Goal: Task Accomplishment & Management: Manage account settings

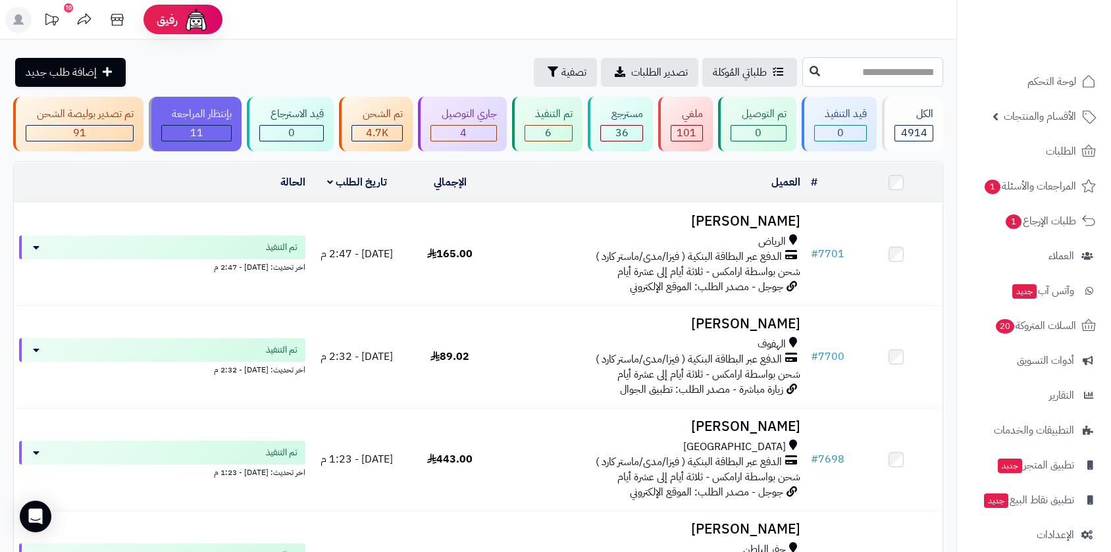
click at [802, 74] on input "text" at bounding box center [872, 72] width 141 height 30
type input "****"
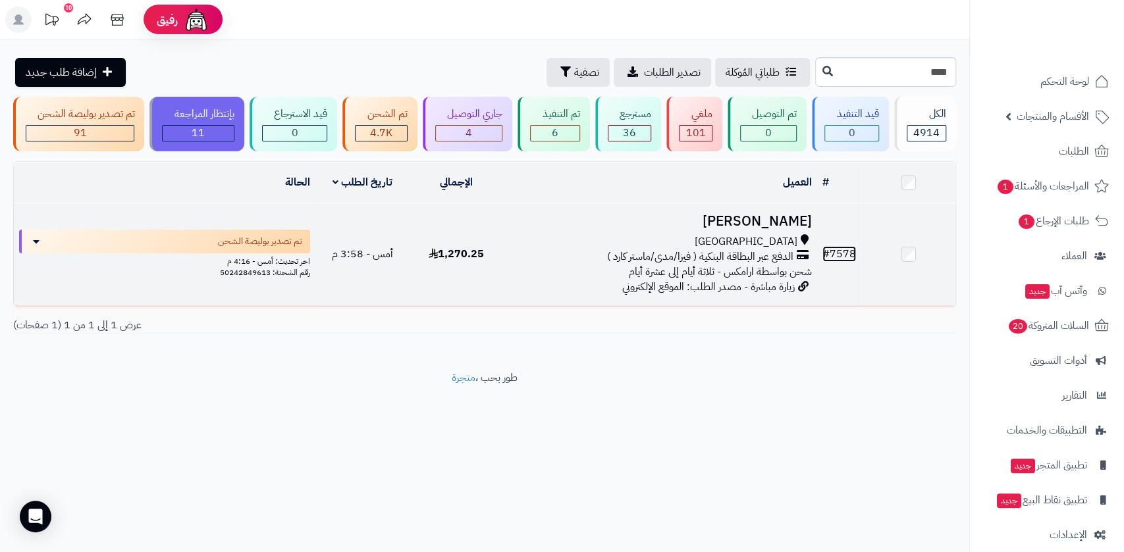
click at [843, 252] on link "# 7578" at bounding box center [839, 254] width 34 height 16
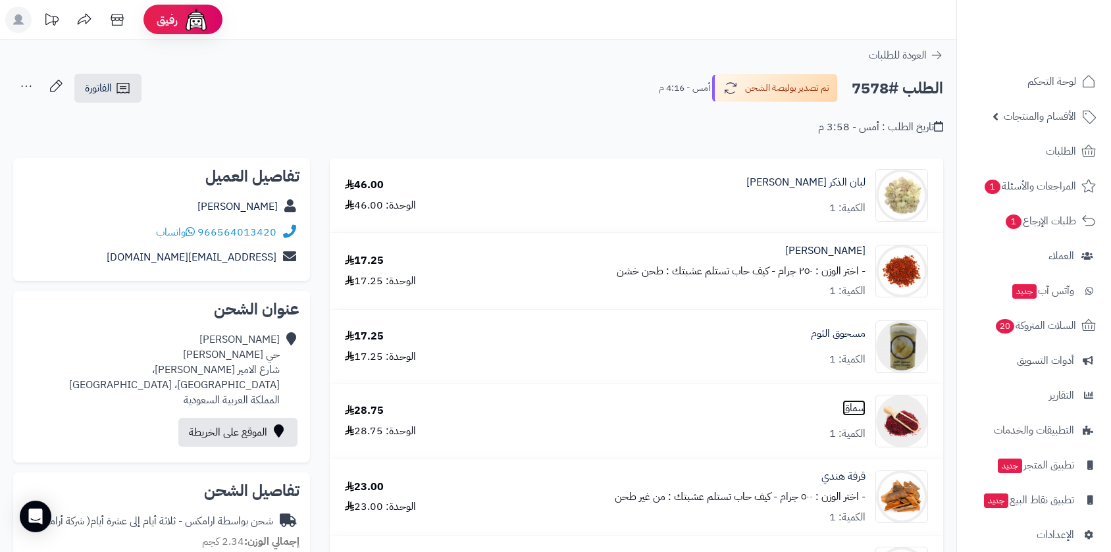
click at [854, 409] on link "سماق" at bounding box center [854, 408] width 23 height 15
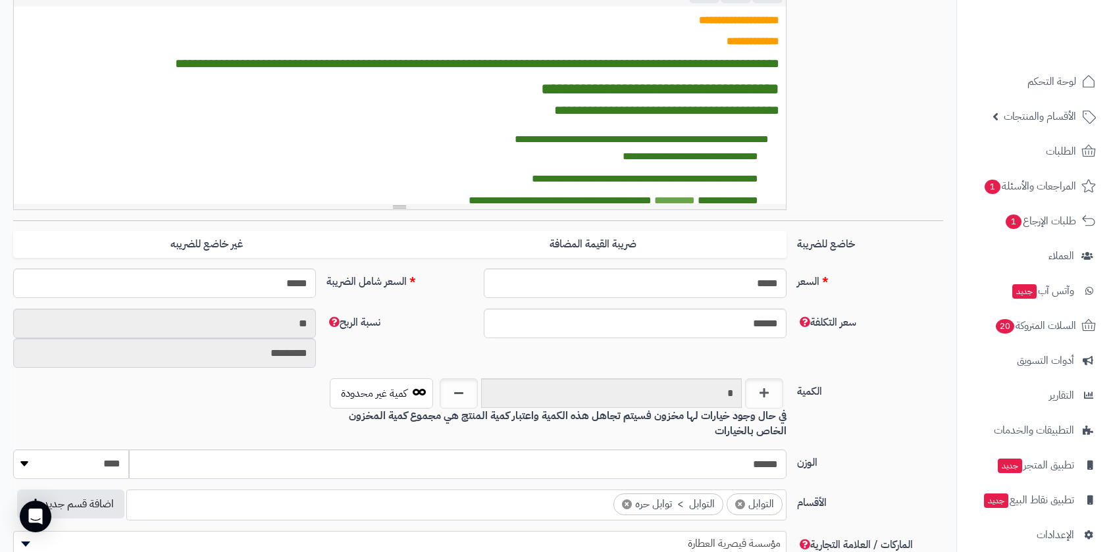
scroll to position [399, 0]
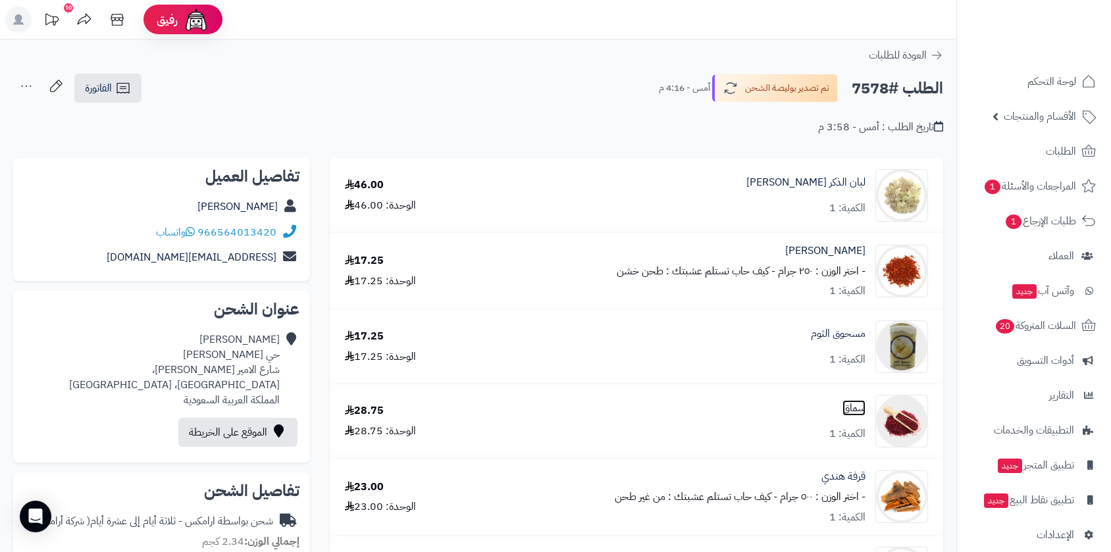
click at [853, 410] on link "سماق" at bounding box center [854, 408] width 23 height 15
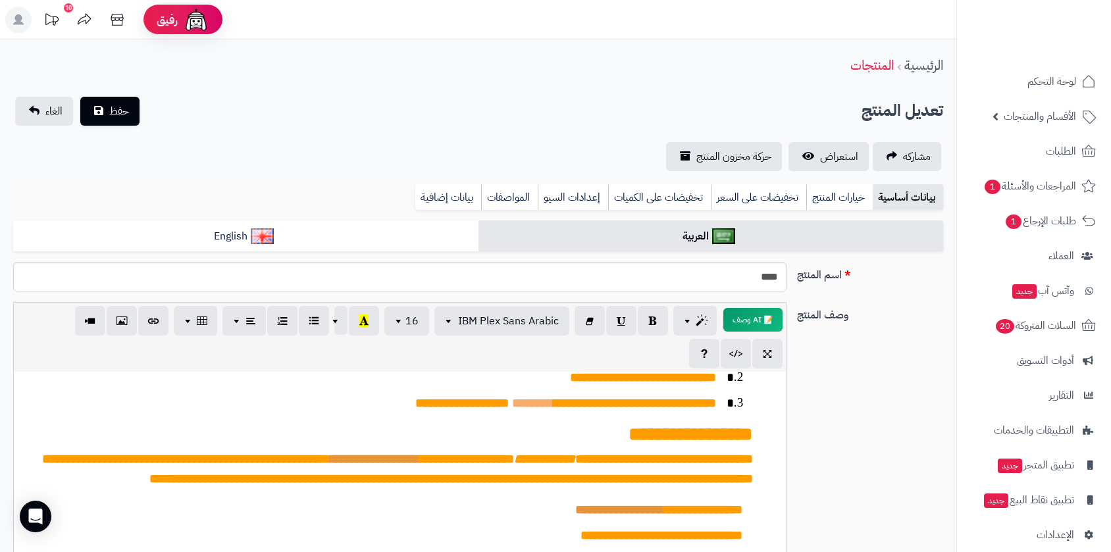
scroll to position [744, 0]
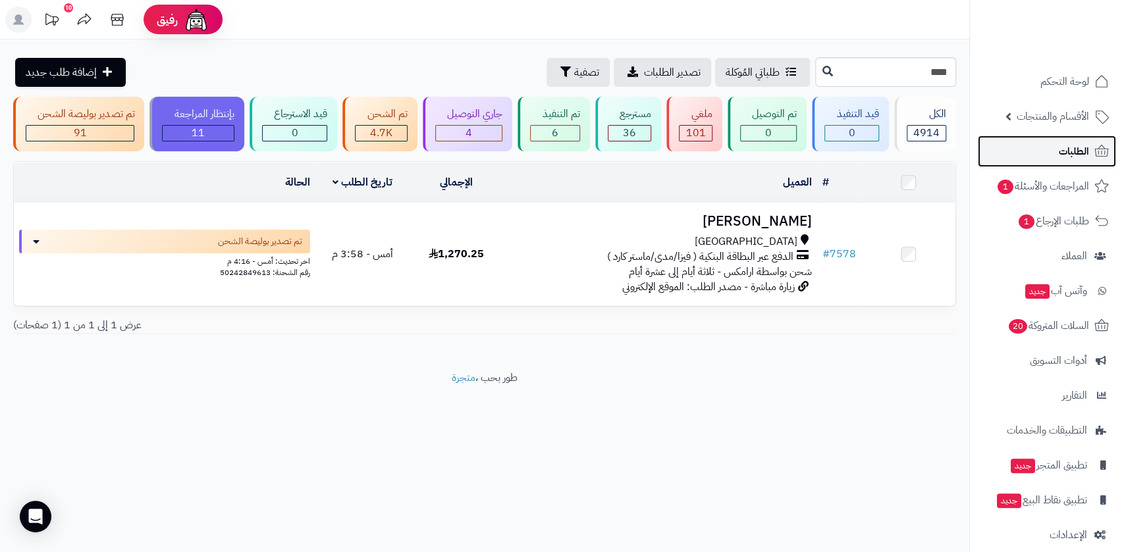
click at [1074, 155] on span "الطلبات" at bounding box center [1073, 151] width 30 height 18
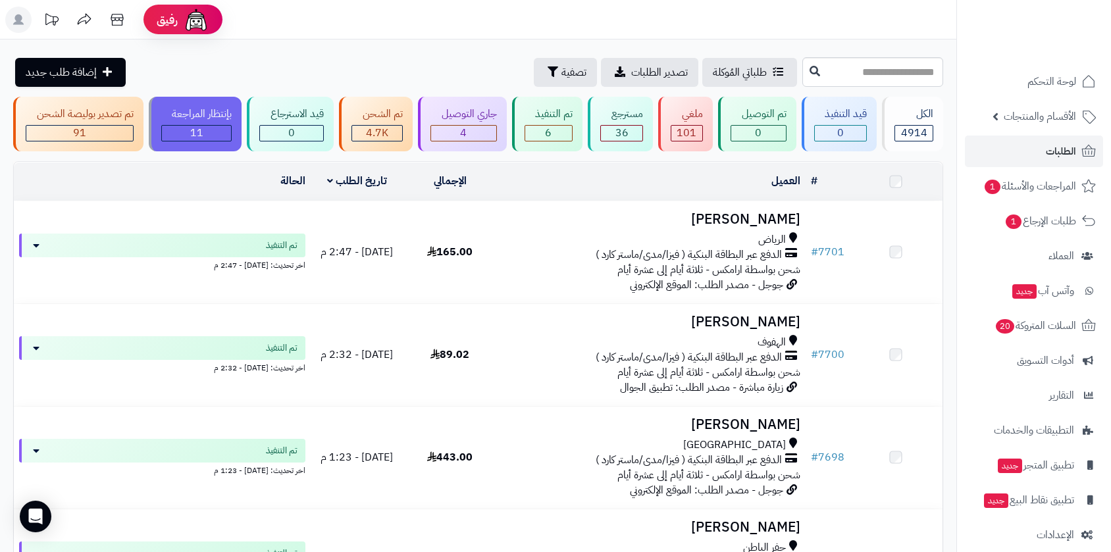
scroll to position [511, 0]
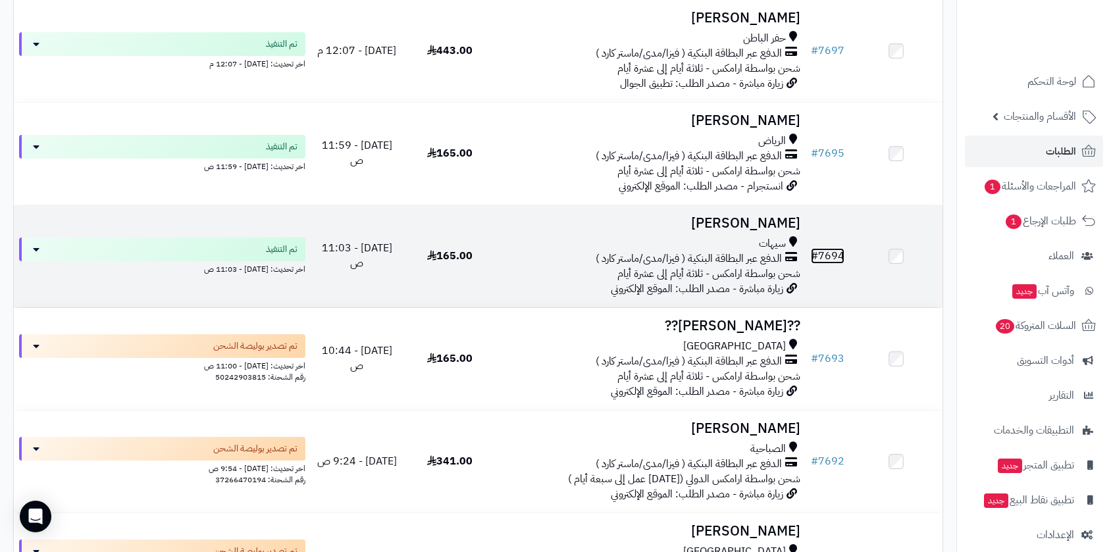
click at [827, 249] on link "# 7694" at bounding box center [828, 256] width 34 height 16
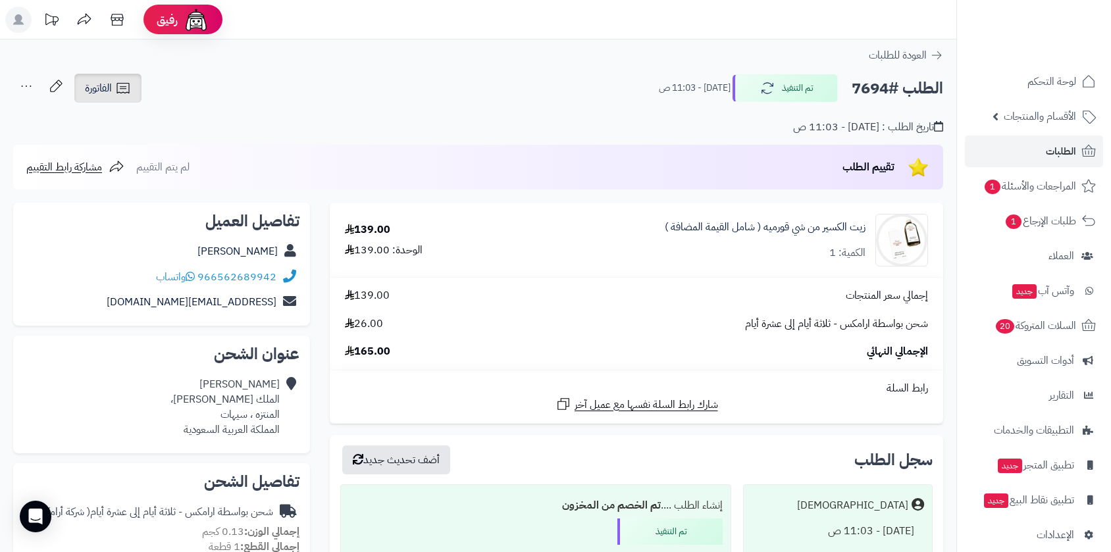
click at [105, 76] on link "الفاتورة" at bounding box center [107, 88] width 67 height 29
click at [111, 78] on link "الفاتورة" at bounding box center [107, 88] width 67 height 29
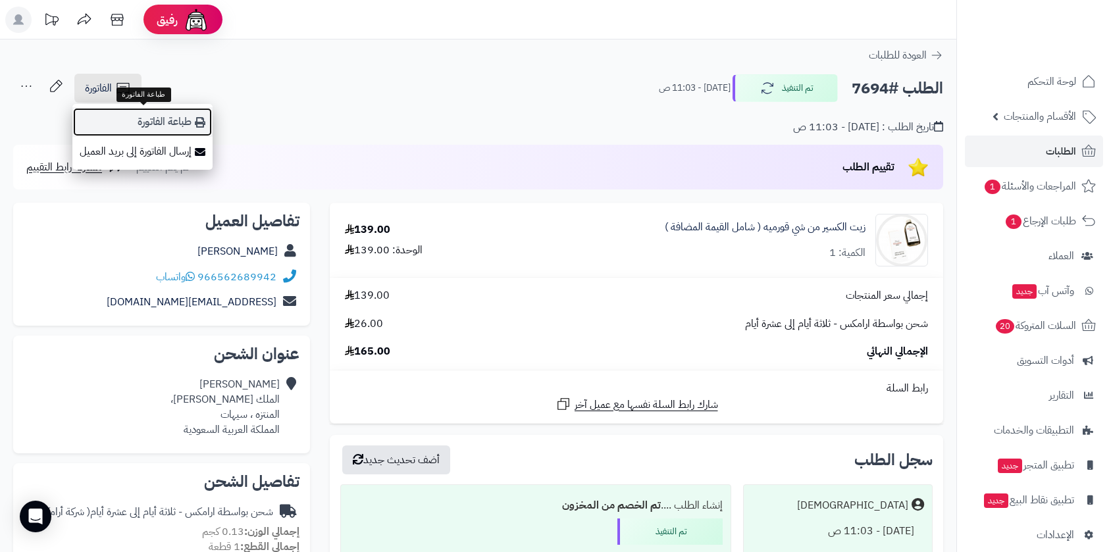
click at [172, 123] on link "طباعة الفاتورة" at bounding box center [142, 122] width 140 height 30
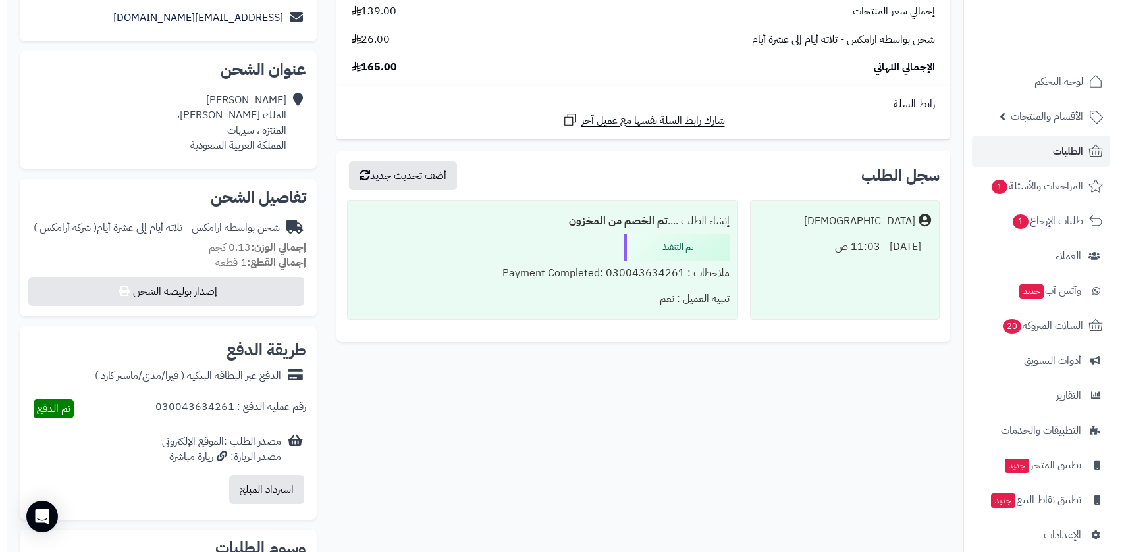
scroll to position [292, 0]
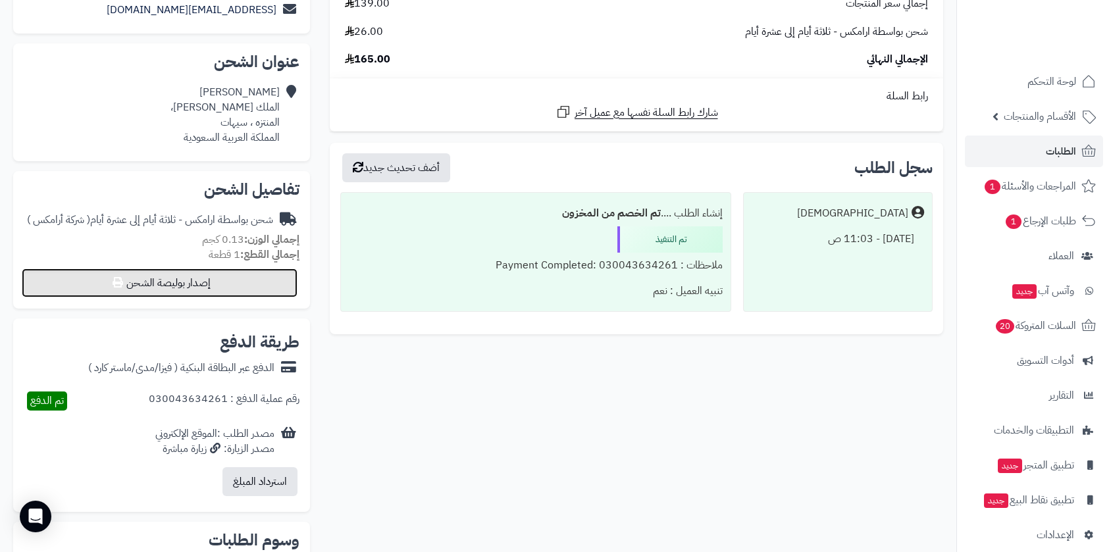
click at [228, 276] on button "إصدار بوليصة الشحن" at bounding box center [160, 283] width 276 height 29
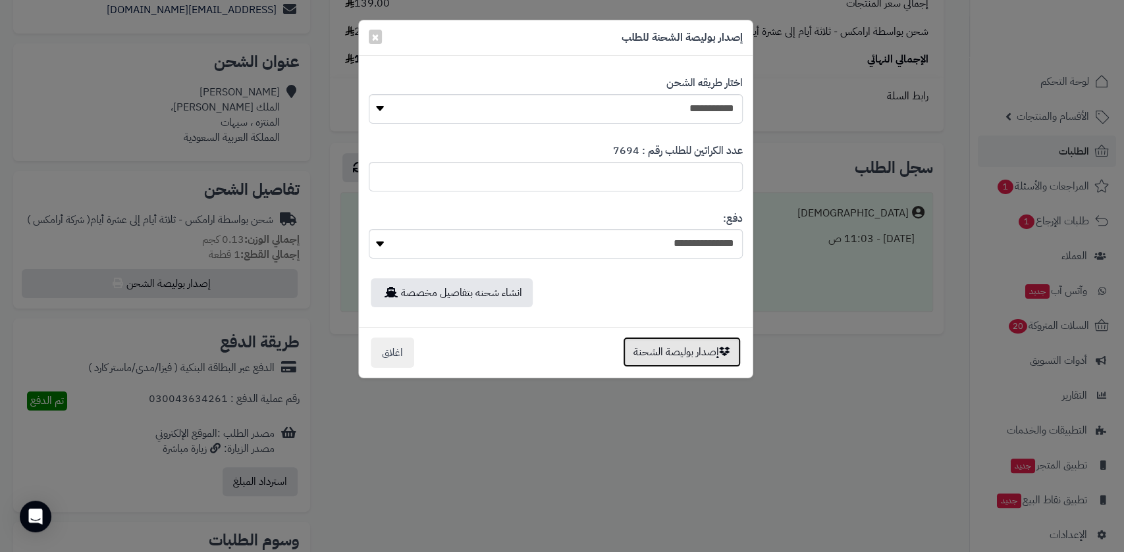
click at [677, 346] on button "إصدار بوليصة الشحنة" at bounding box center [682, 352] width 118 height 30
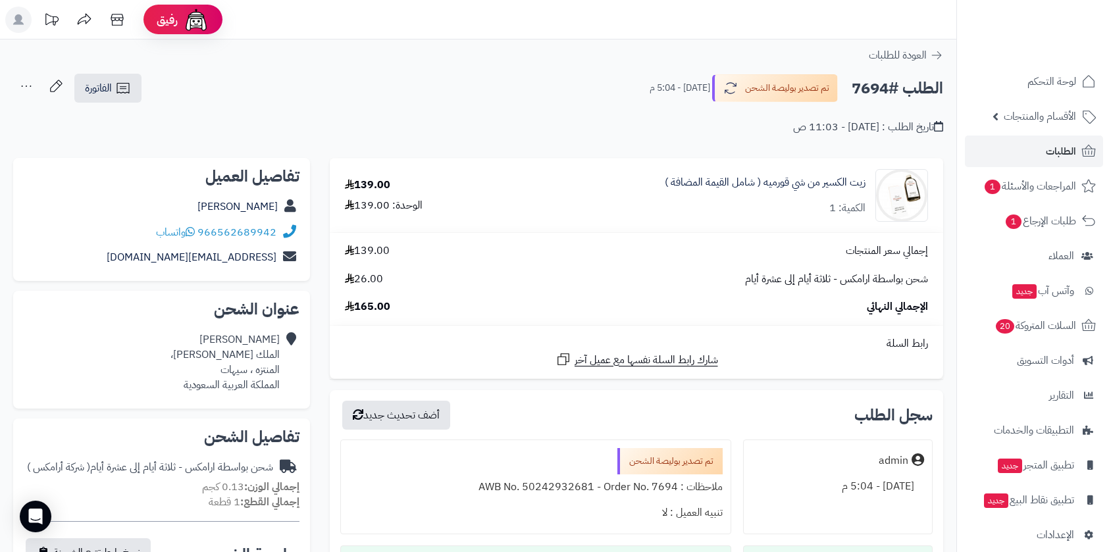
scroll to position [248, 0]
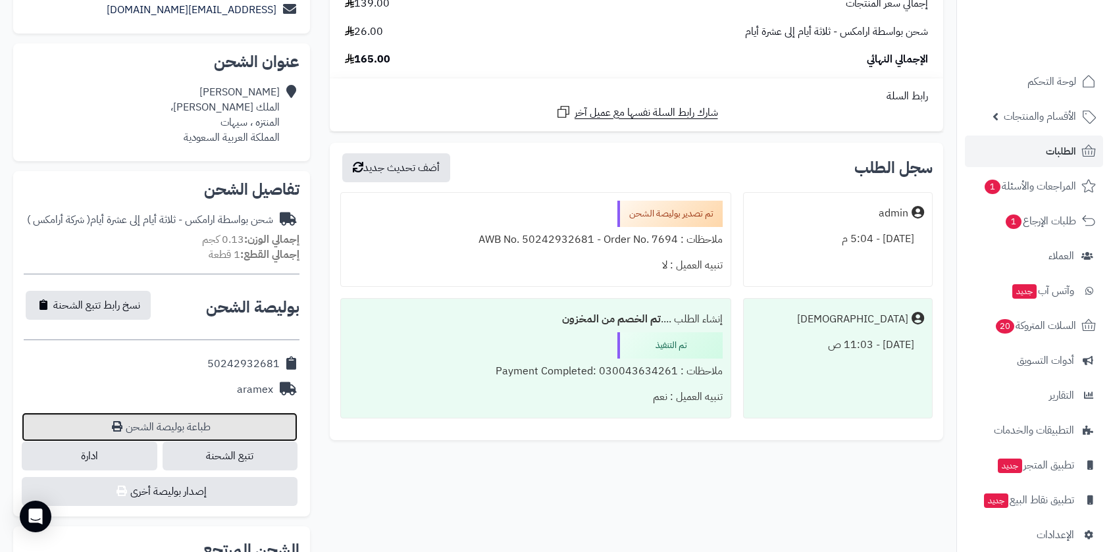
click at [179, 419] on link "طباعة بوليصة الشحن" at bounding box center [160, 427] width 276 height 29
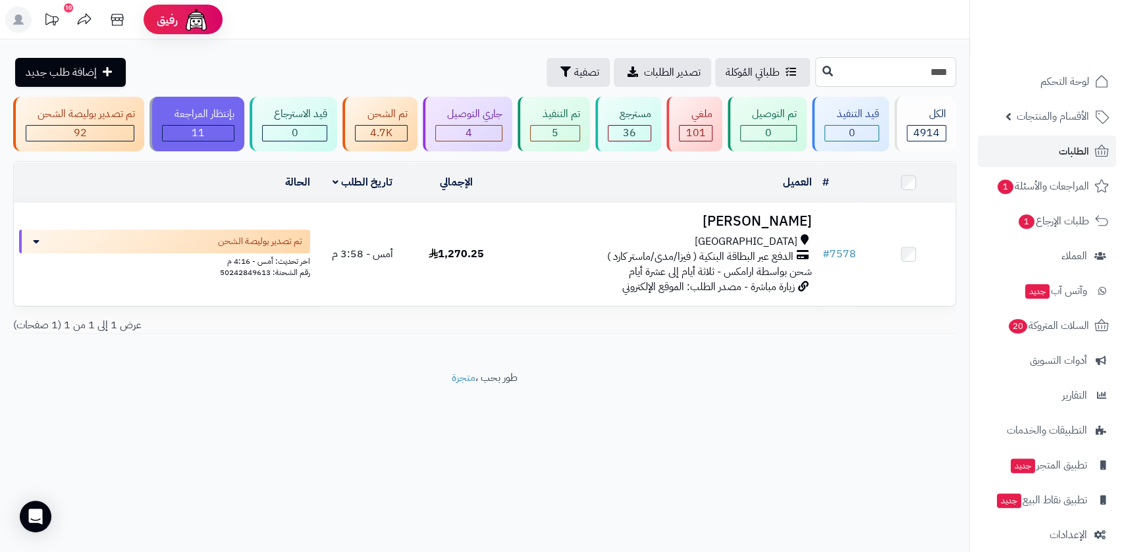
drag, startPoint x: 931, startPoint y: 71, endPoint x: 951, endPoint y: 70, distance: 19.8
click at [951, 70] on input "****" at bounding box center [885, 72] width 141 height 30
type input "****"
click at [822, 70] on icon at bounding box center [827, 70] width 11 height 11
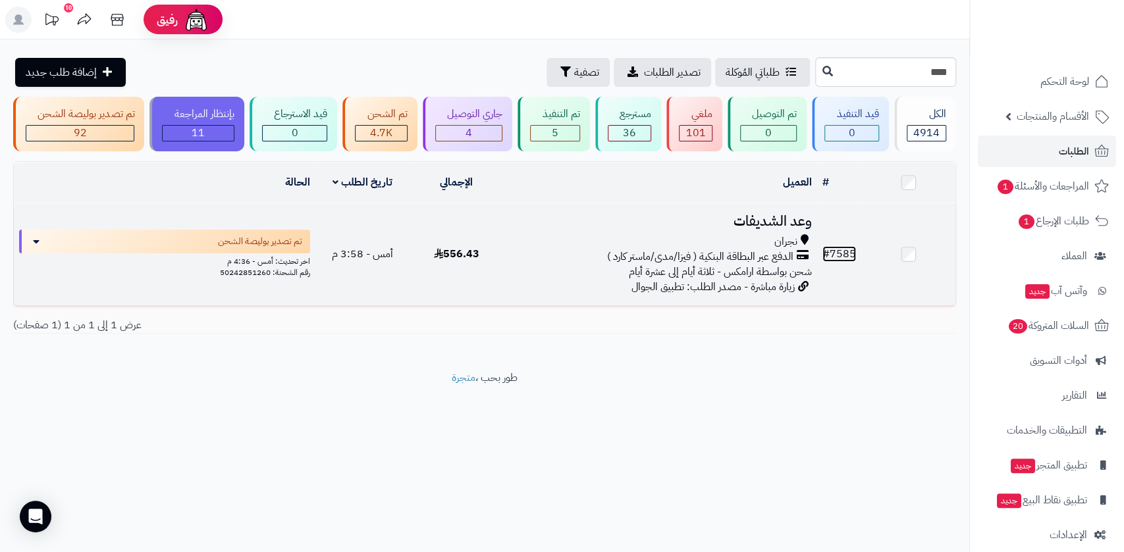
click at [843, 251] on link "# 7585" at bounding box center [839, 254] width 34 height 16
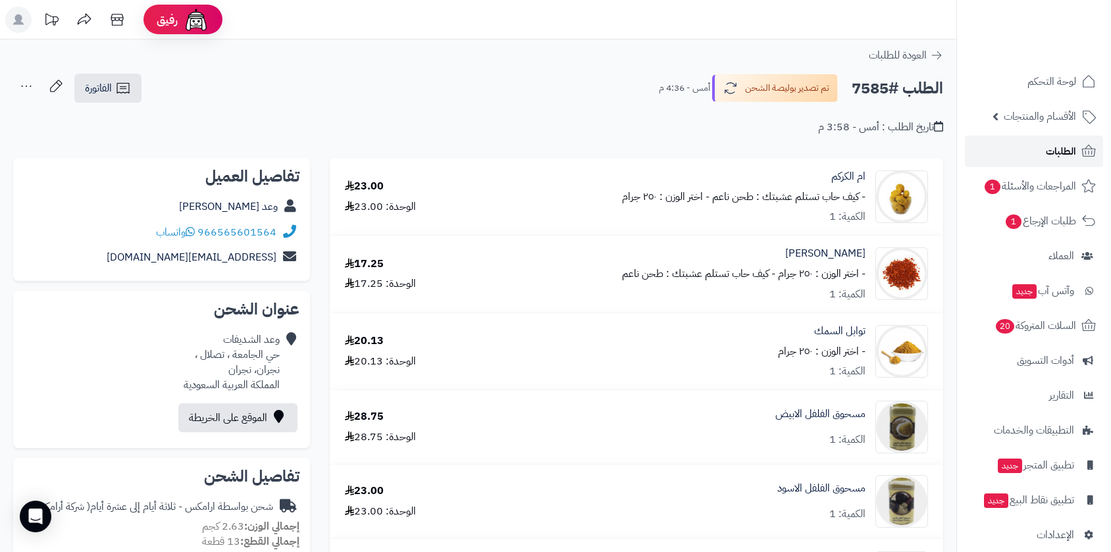
click at [1058, 149] on span "الطلبات" at bounding box center [1061, 151] width 30 height 18
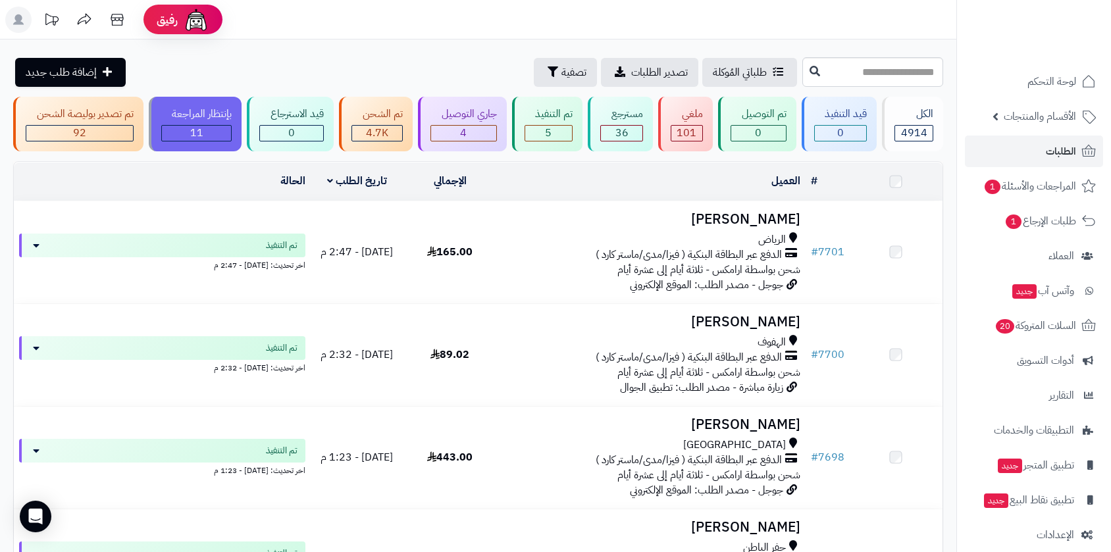
scroll to position [438, 0]
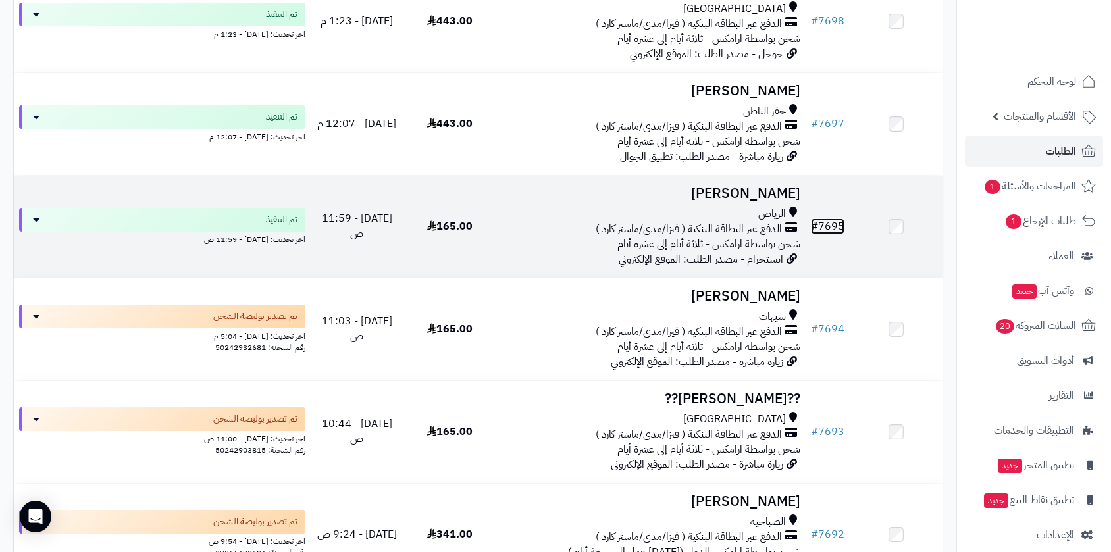
click at [838, 219] on link "# 7695" at bounding box center [828, 227] width 34 height 16
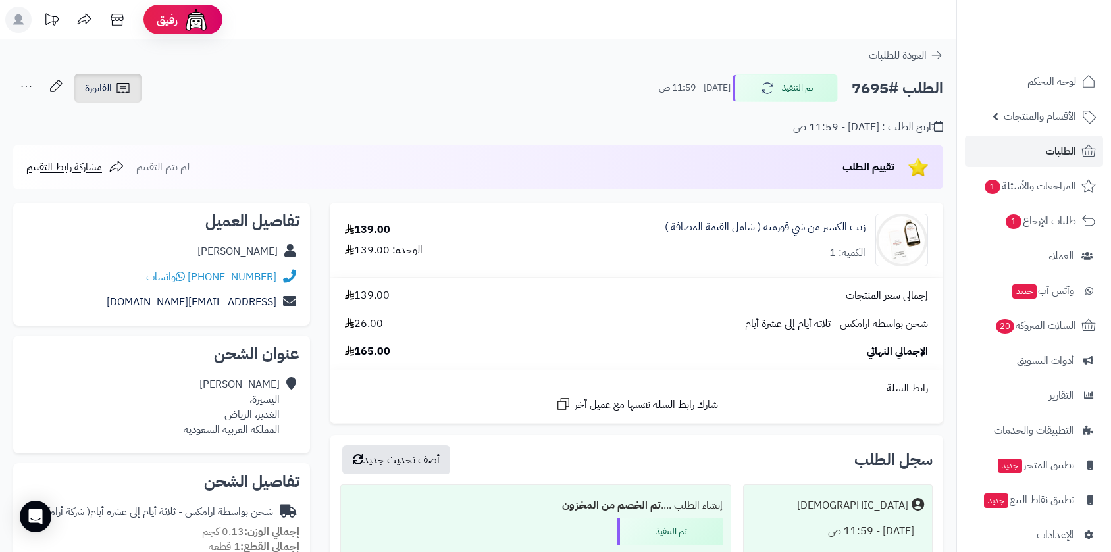
click at [91, 80] on span "الفاتورة" at bounding box center [98, 88] width 27 height 16
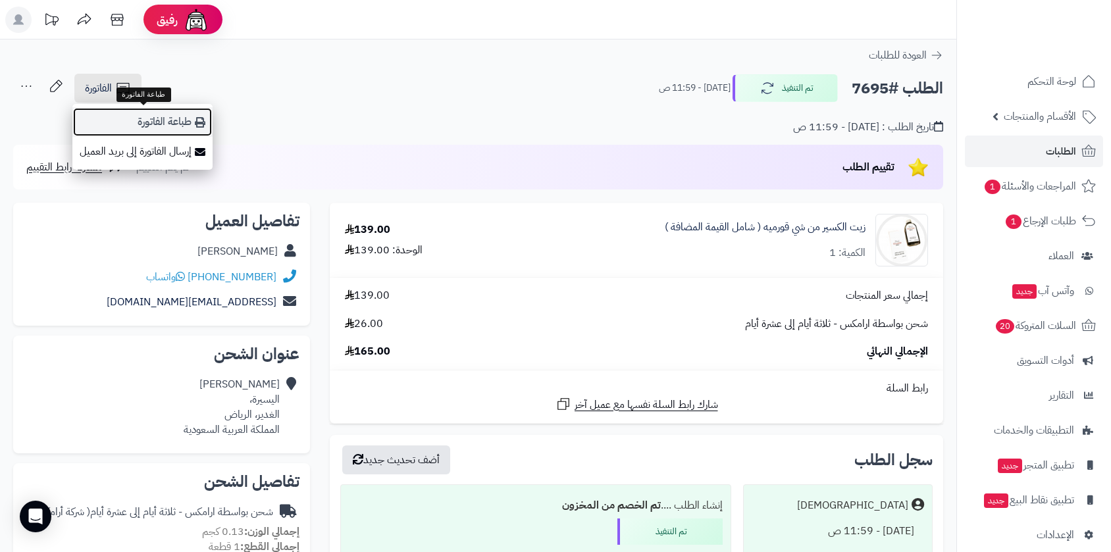
click at [174, 125] on link "طباعة الفاتورة" at bounding box center [142, 122] width 140 height 30
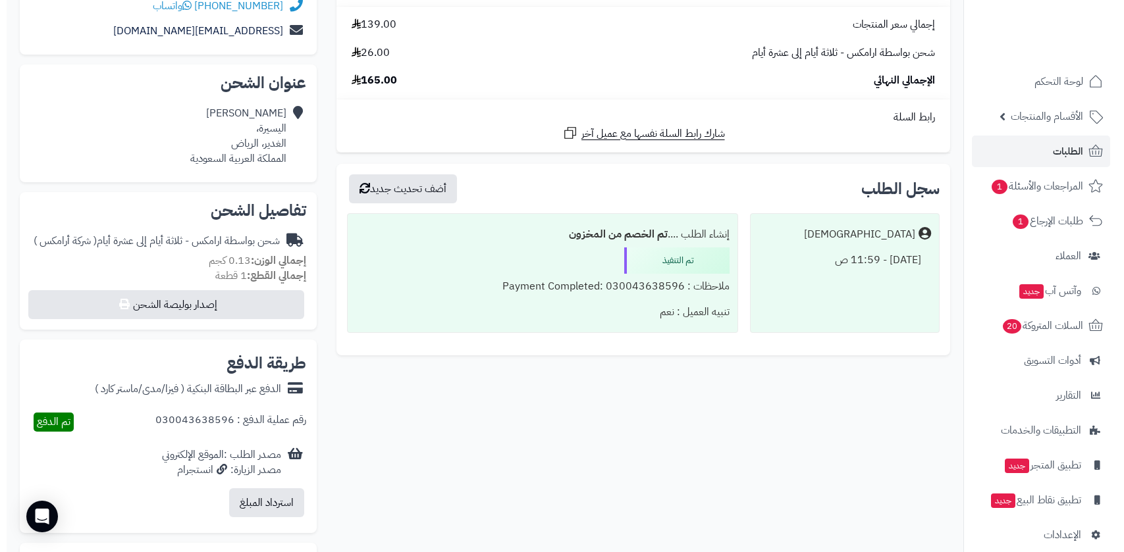
scroll to position [493, 0]
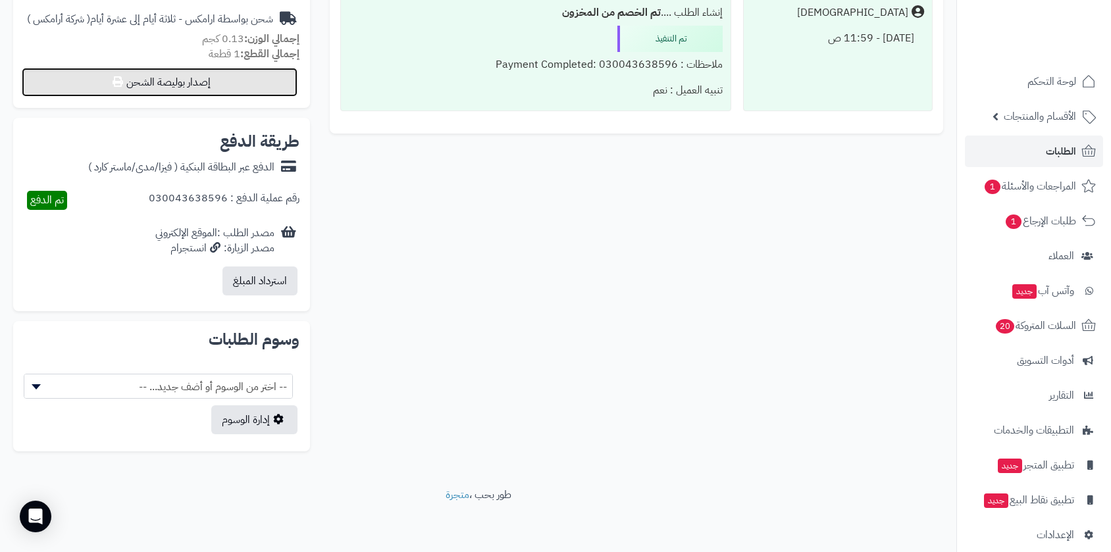
click at [212, 84] on button "إصدار بوليصة الشحن" at bounding box center [160, 82] width 276 height 29
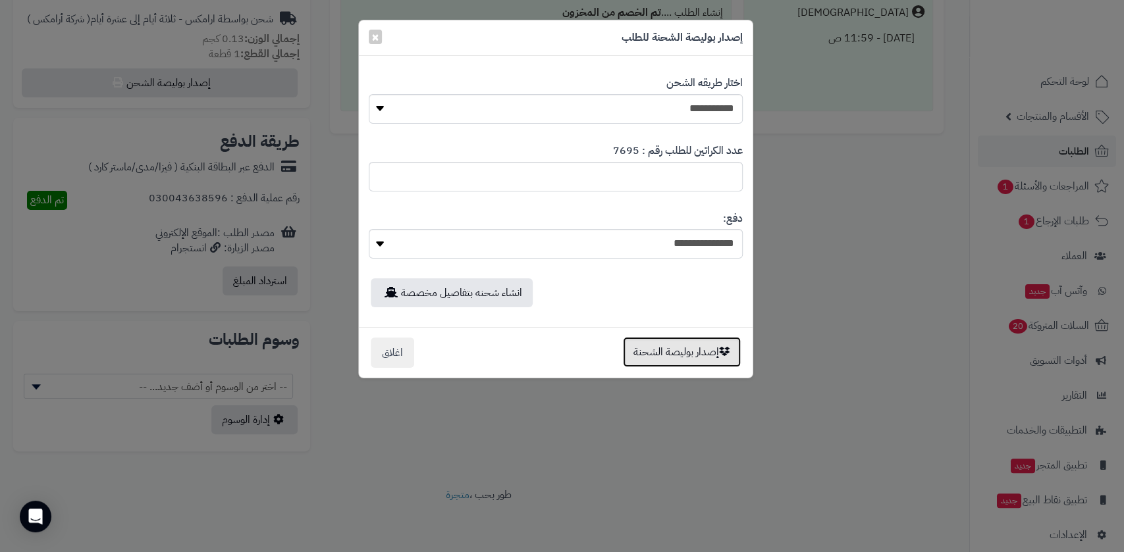
click at [658, 350] on button "إصدار بوليصة الشحنة" at bounding box center [682, 352] width 118 height 30
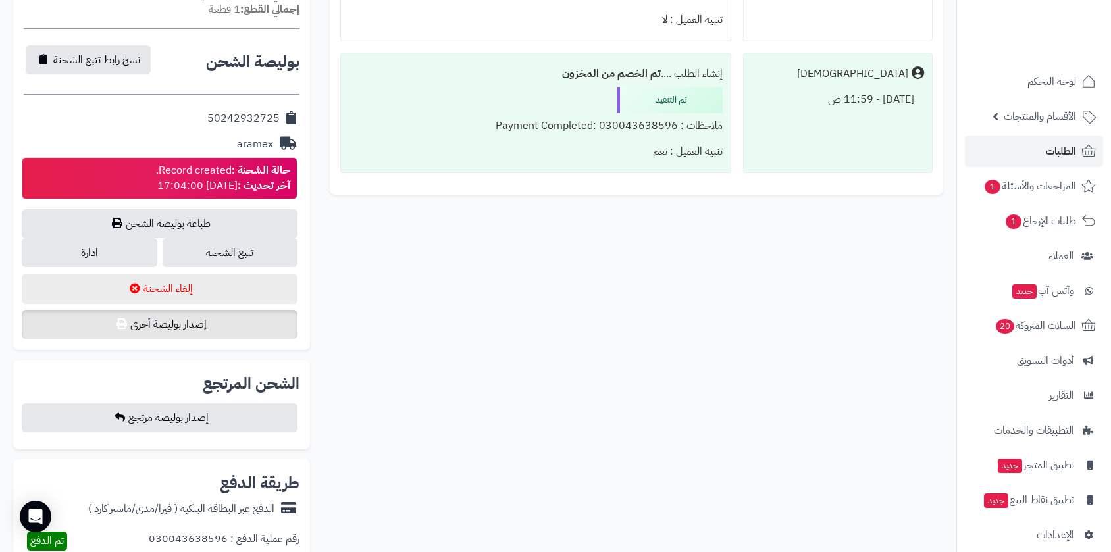
scroll to position [493, 0]
click at [192, 224] on link "طباعة بوليصة الشحن" at bounding box center [160, 223] width 276 height 29
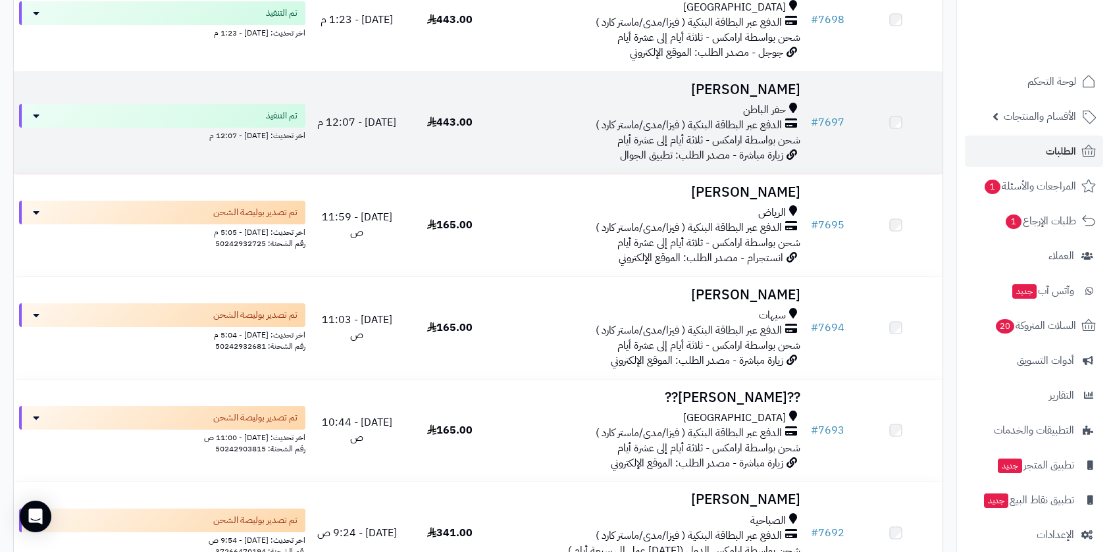
scroll to position [438, 0]
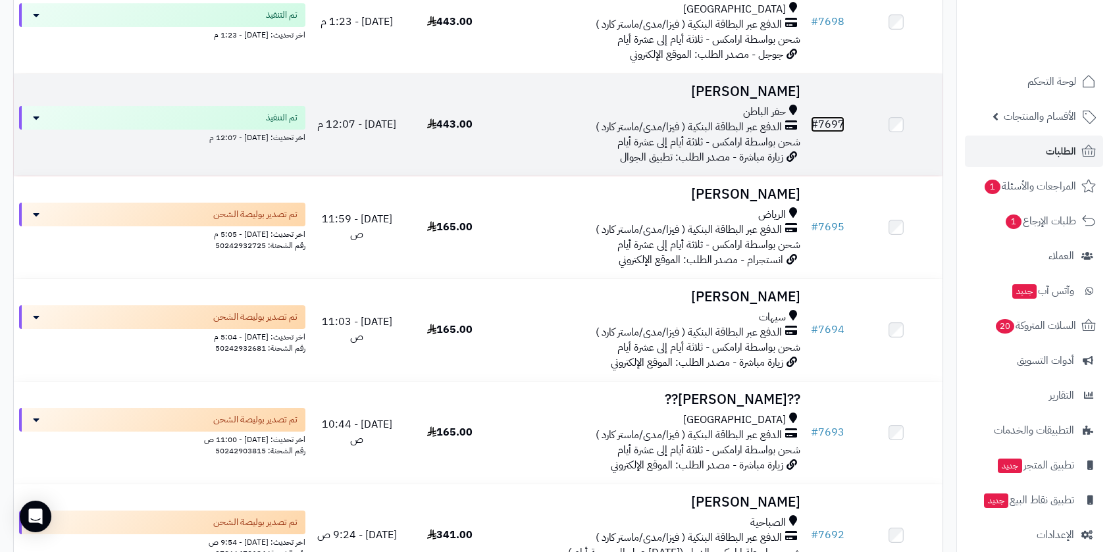
click at [836, 117] on link "# 7697" at bounding box center [828, 125] width 34 height 16
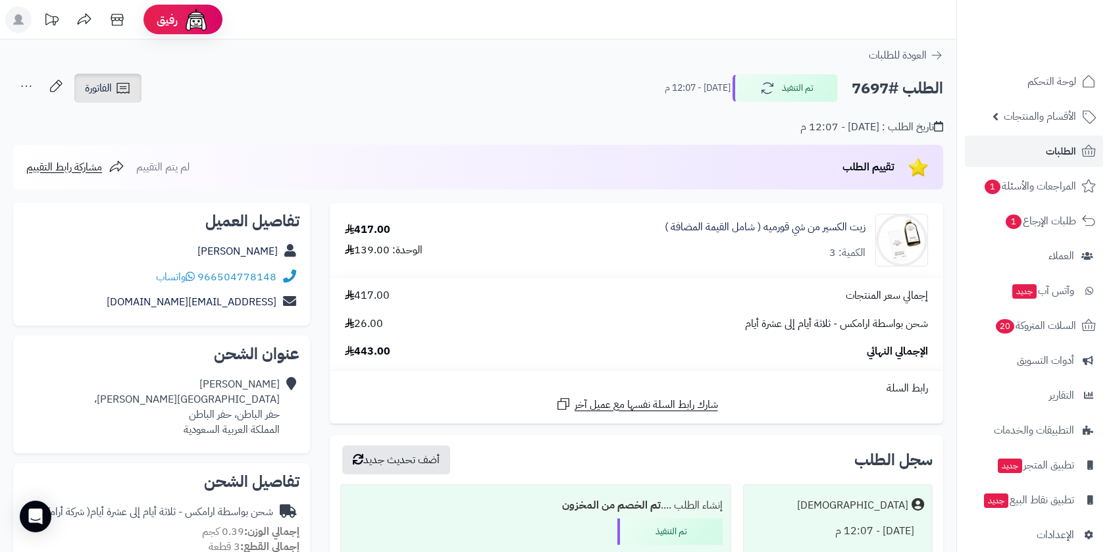
click at [99, 77] on link "الفاتورة" at bounding box center [107, 88] width 67 height 29
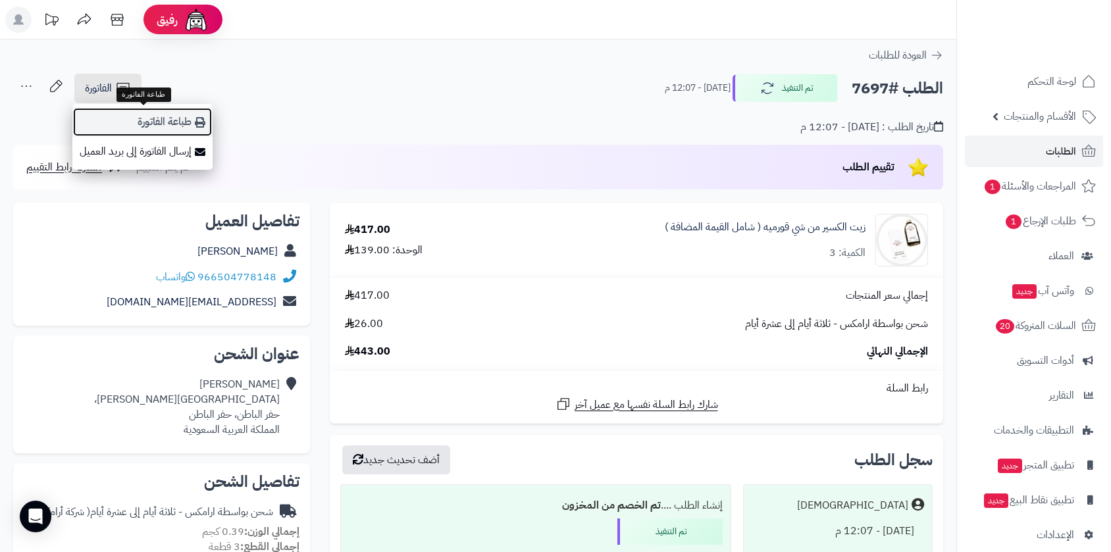
click at [140, 120] on link "طباعة الفاتورة" at bounding box center [142, 122] width 140 height 30
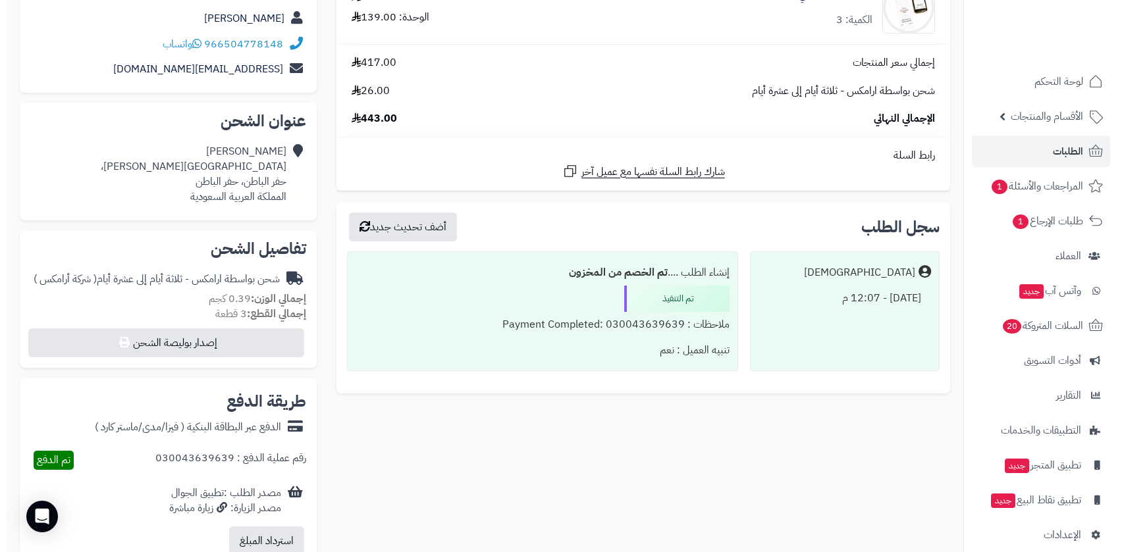
scroll to position [438, 0]
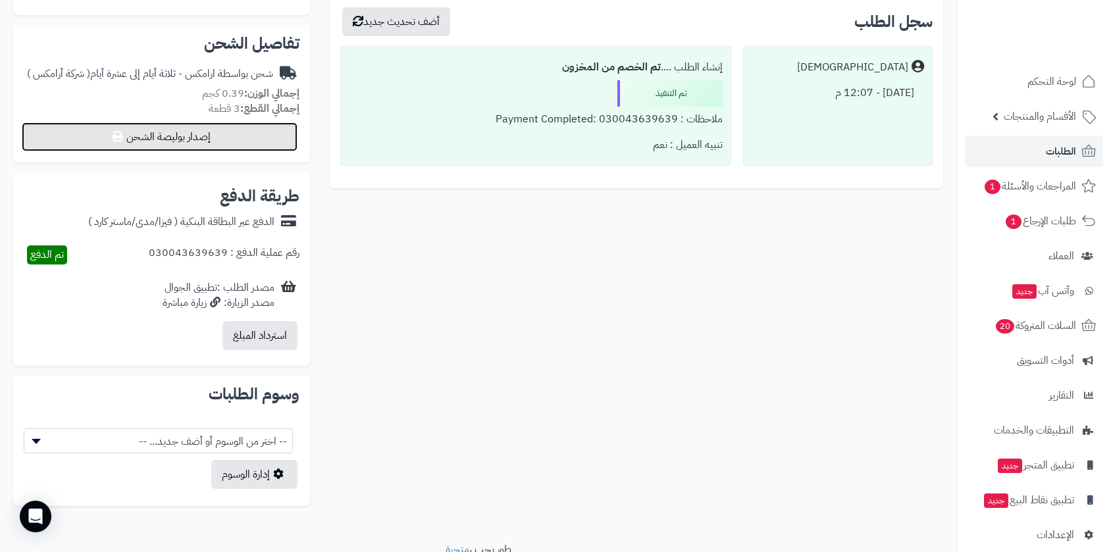
click at [219, 140] on button "إصدار بوليصة الشحن" at bounding box center [160, 136] width 276 height 29
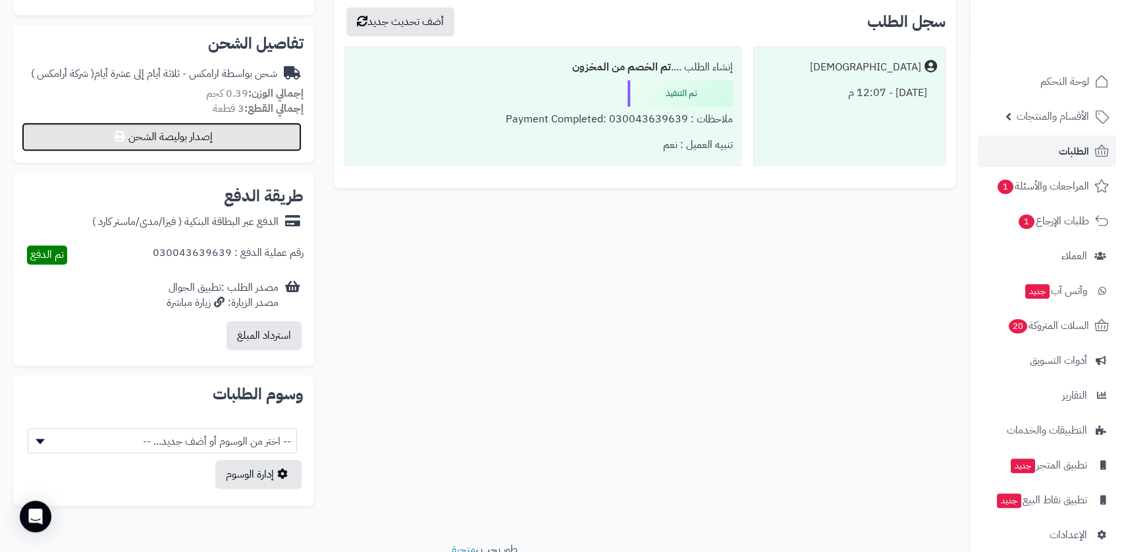
select select "******"
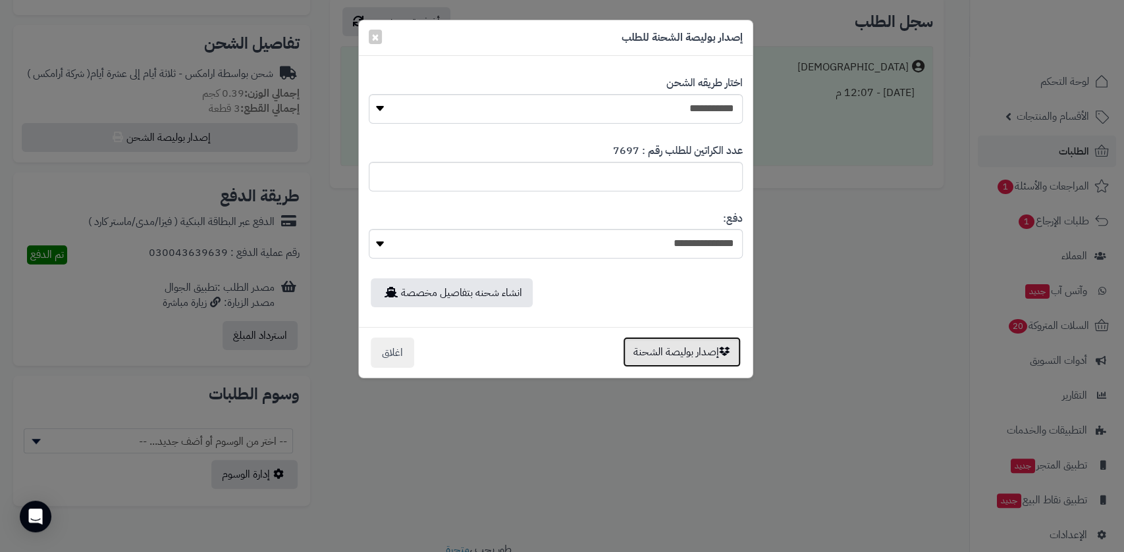
click at [664, 357] on button "إصدار بوليصة الشحنة" at bounding box center [682, 352] width 118 height 30
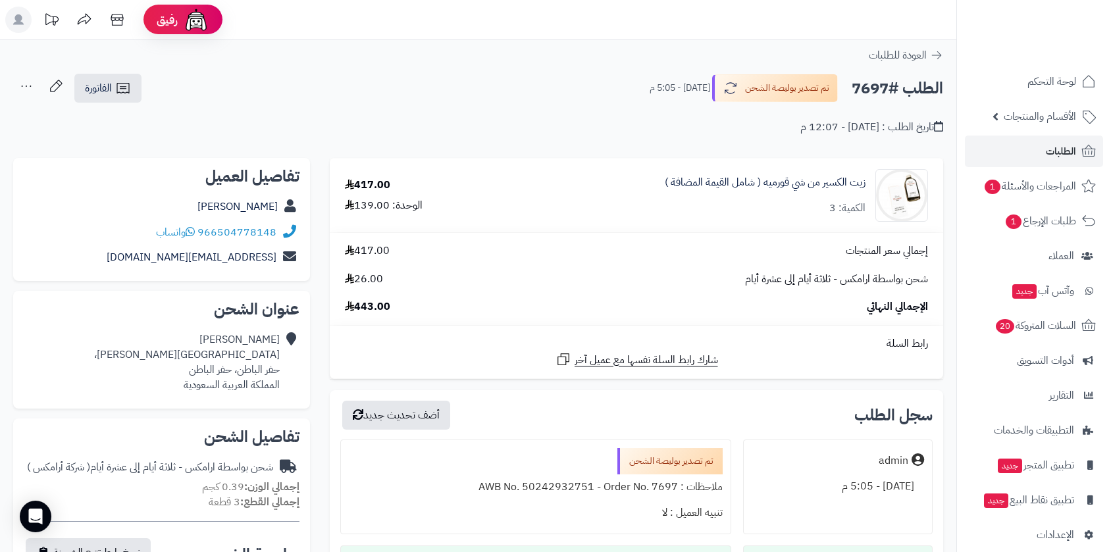
scroll to position [438, 0]
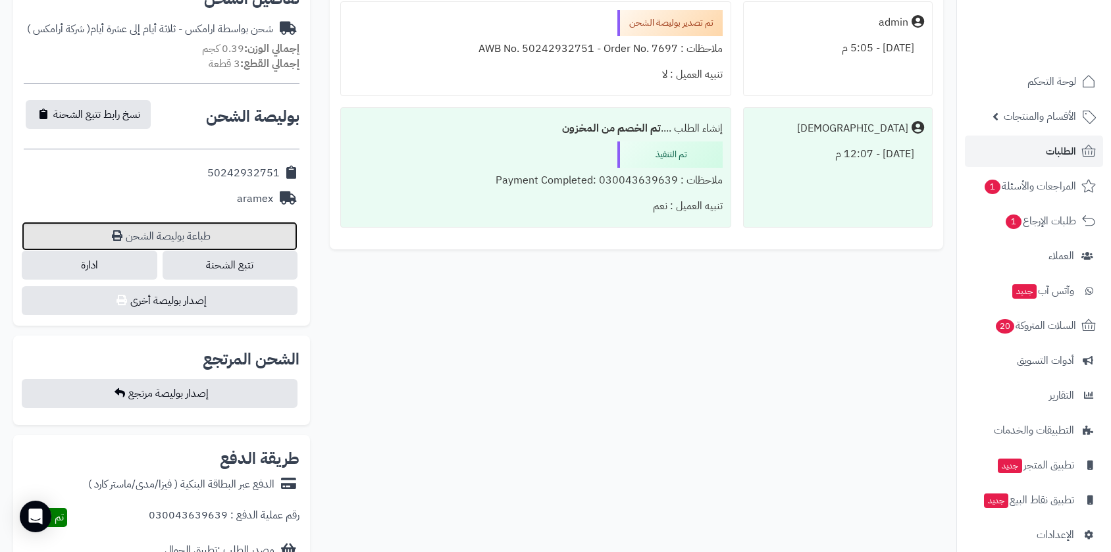
click at [199, 234] on link "طباعة بوليصة الشحن" at bounding box center [160, 236] width 276 height 29
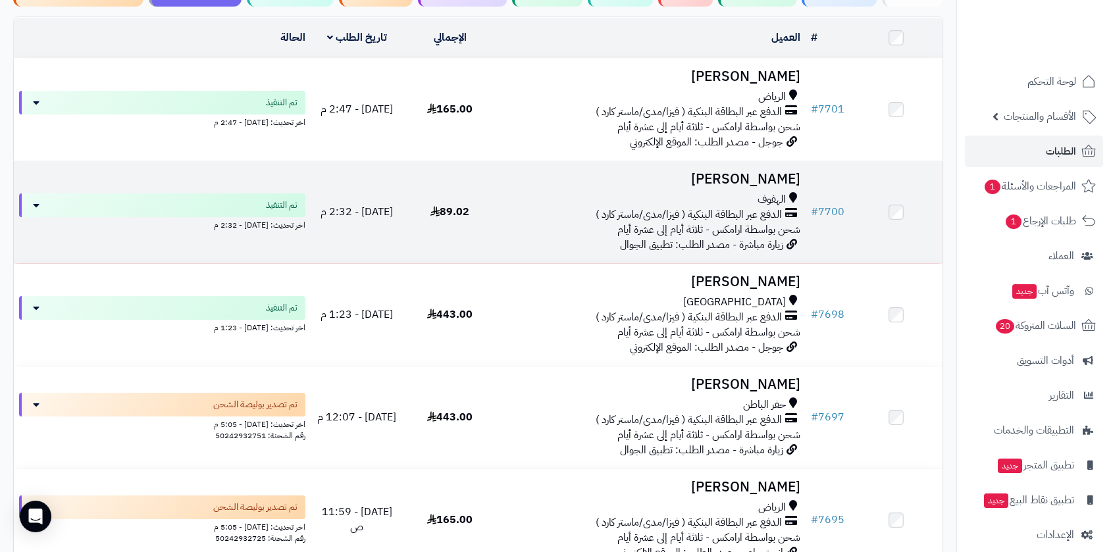
scroll to position [72, 0]
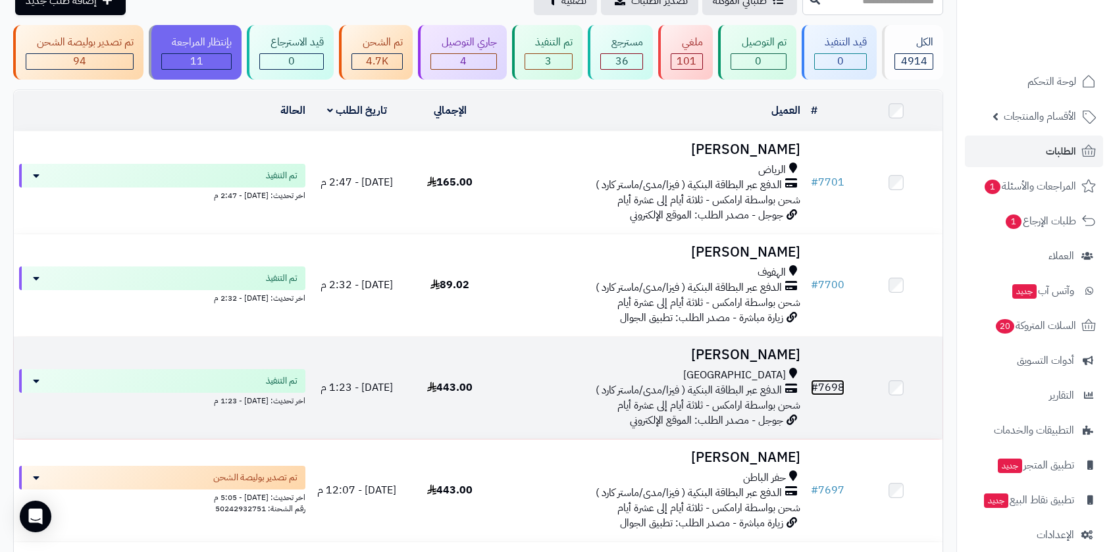
click at [824, 382] on link "# 7698" at bounding box center [828, 388] width 34 height 16
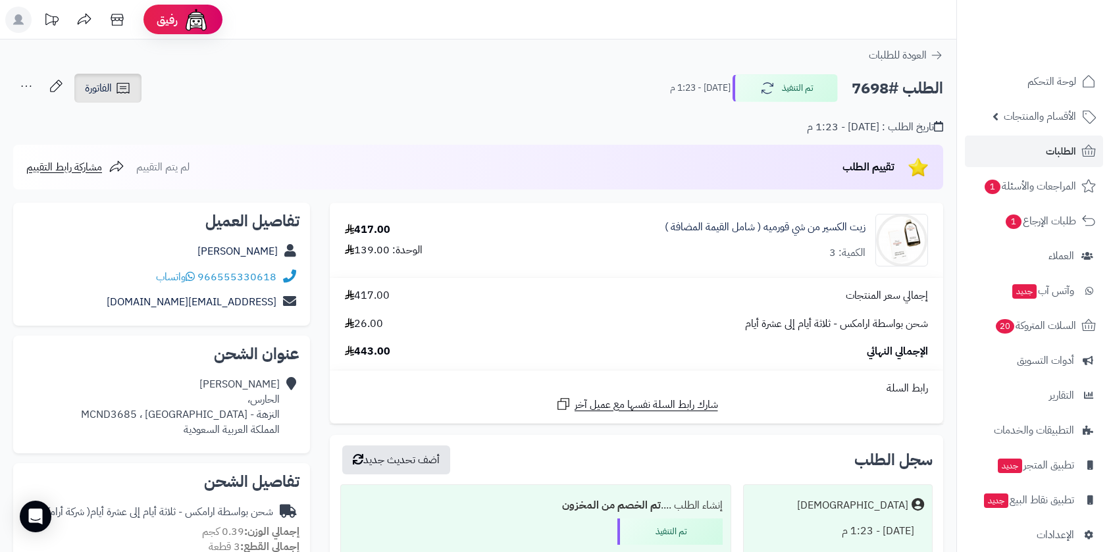
click at [93, 76] on link "الفاتورة" at bounding box center [107, 88] width 67 height 29
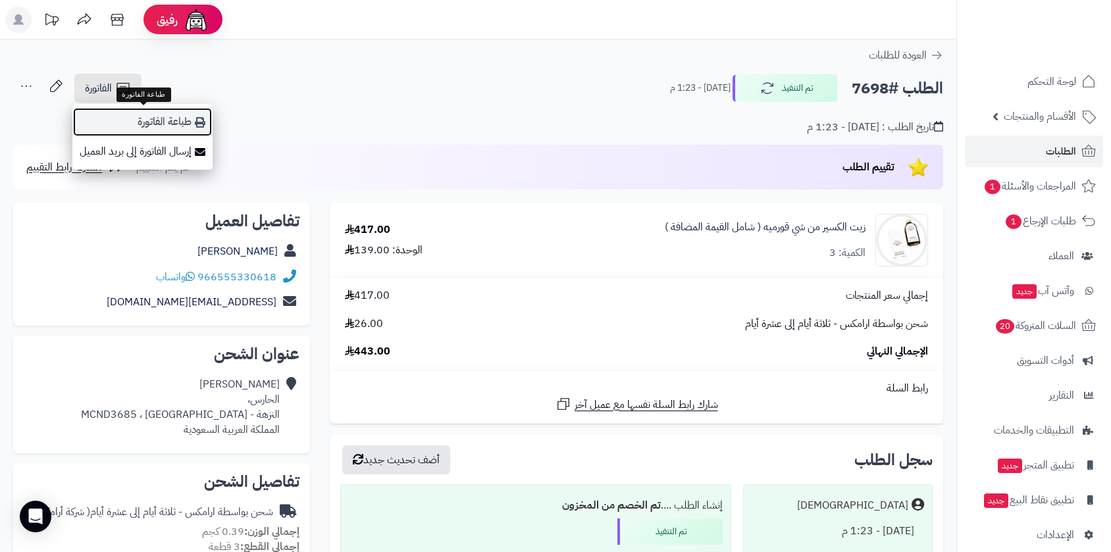
click at [143, 120] on link "طباعة الفاتورة" at bounding box center [142, 122] width 140 height 30
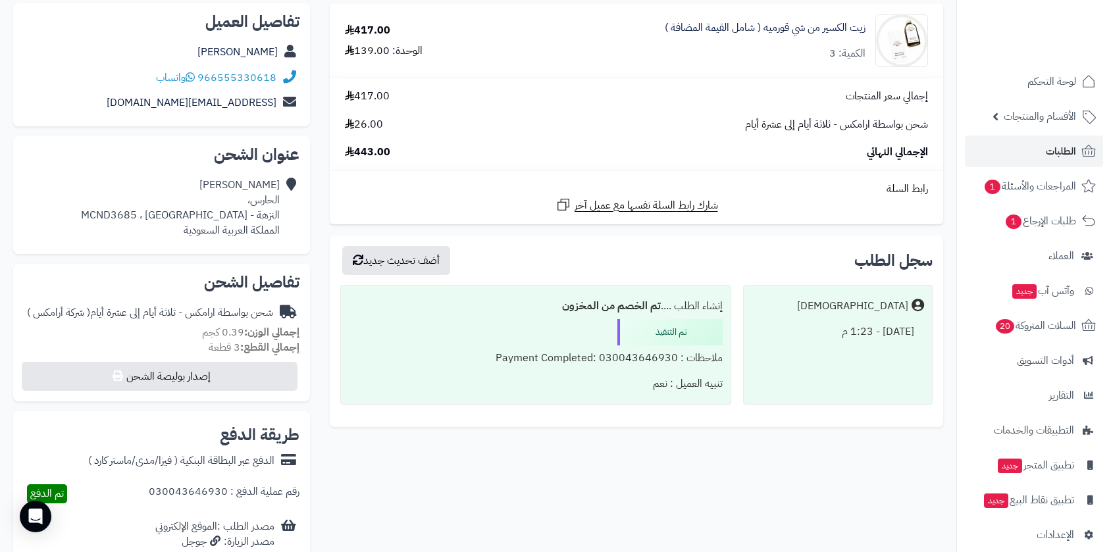
scroll to position [438, 0]
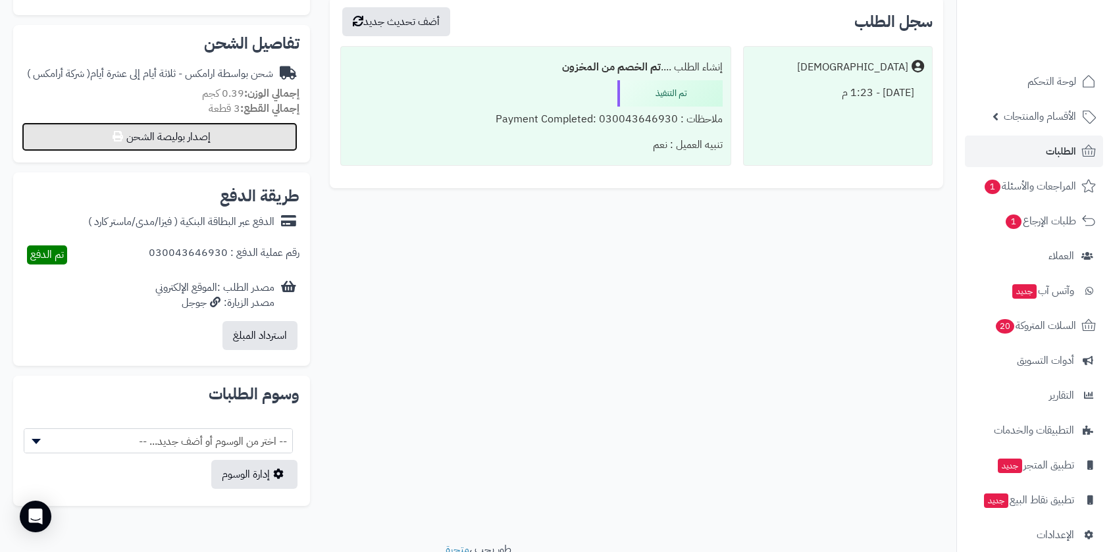
click at [239, 138] on button "إصدار بوليصة الشحن" at bounding box center [160, 136] width 276 height 29
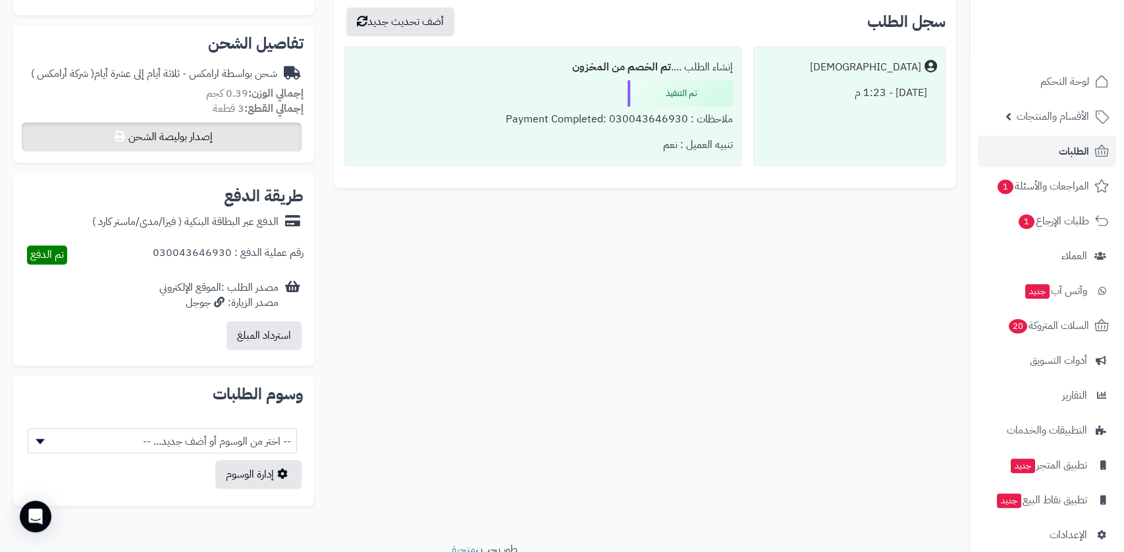
select select "******"
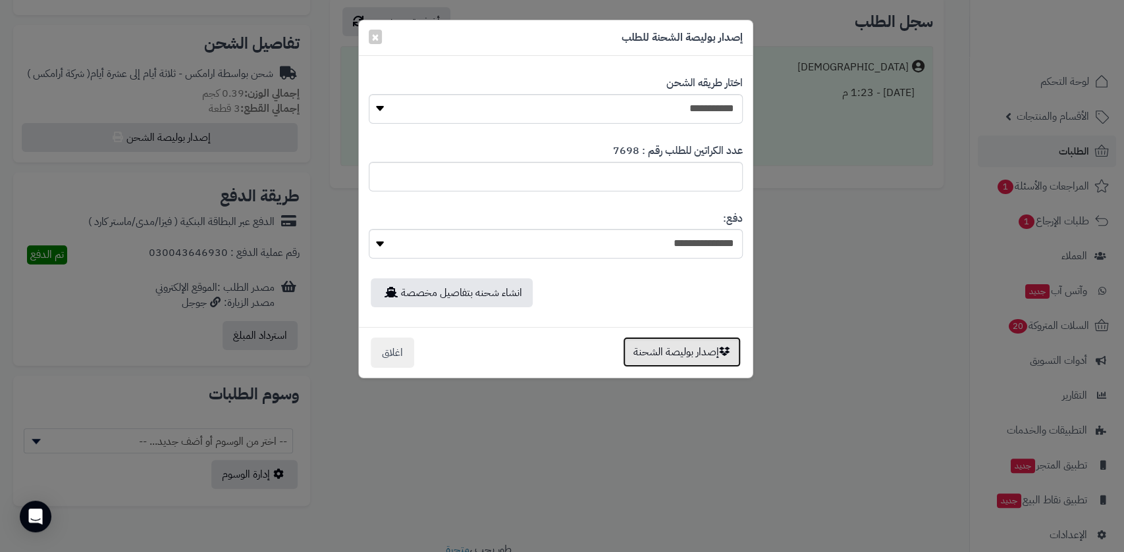
click at [662, 350] on button "إصدار بوليصة الشحنة" at bounding box center [682, 352] width 118 height 30
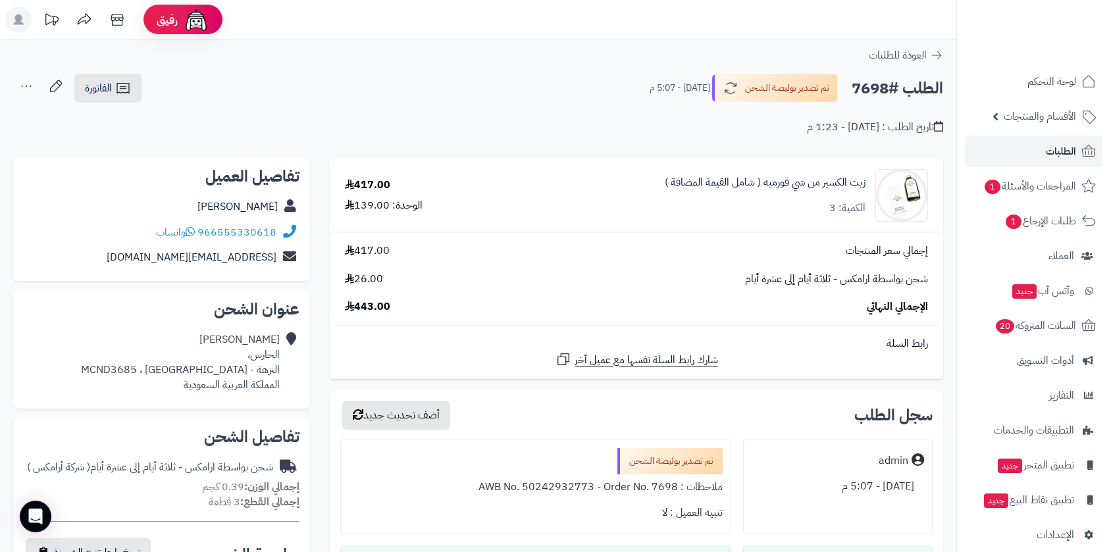
scroll to position [438, 0]
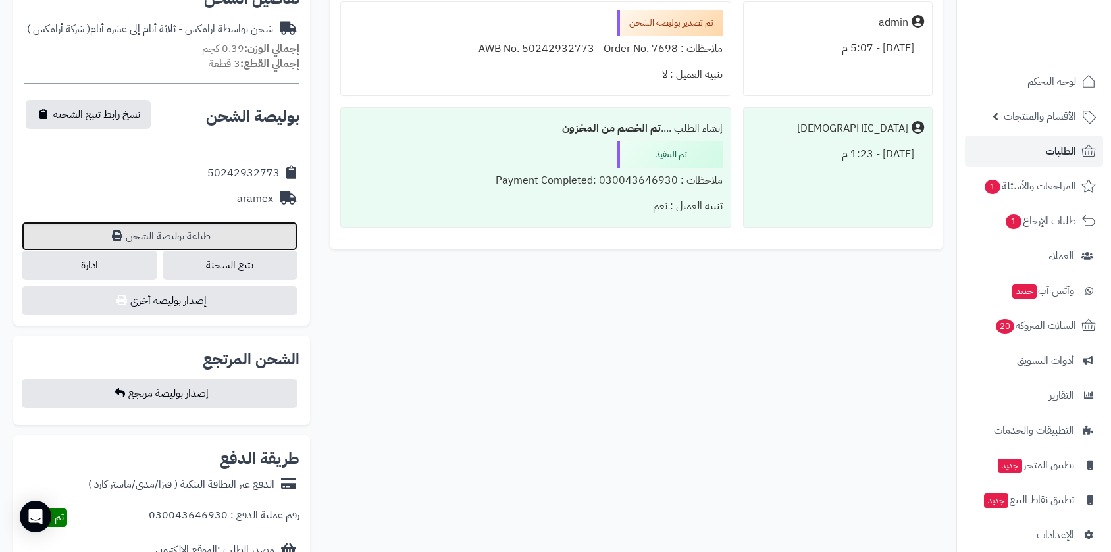
click at [197, 234] on link "طباعة بوليصة الشحن" at bounding box center [160, 236] width 276 height 29
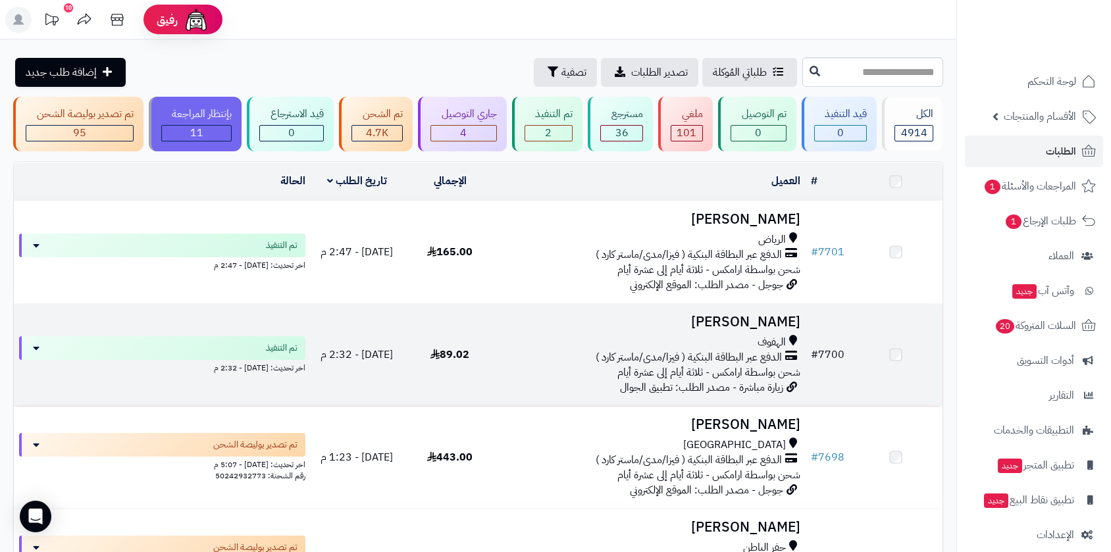
scroll to position [72, 0]
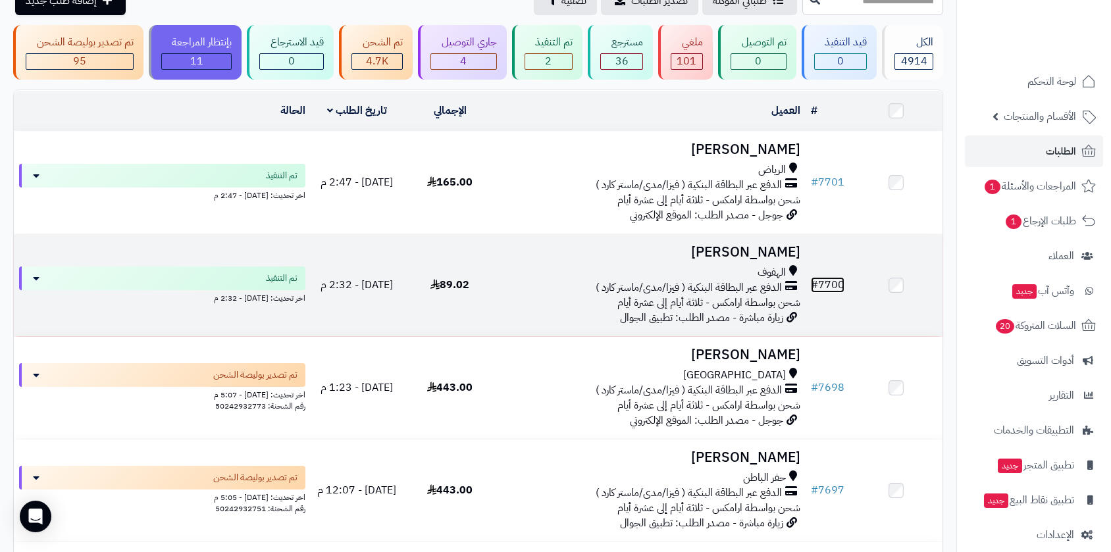
click at [835, 281] on link "# 7700" at bounding box center [828, 285] width 34 height 16
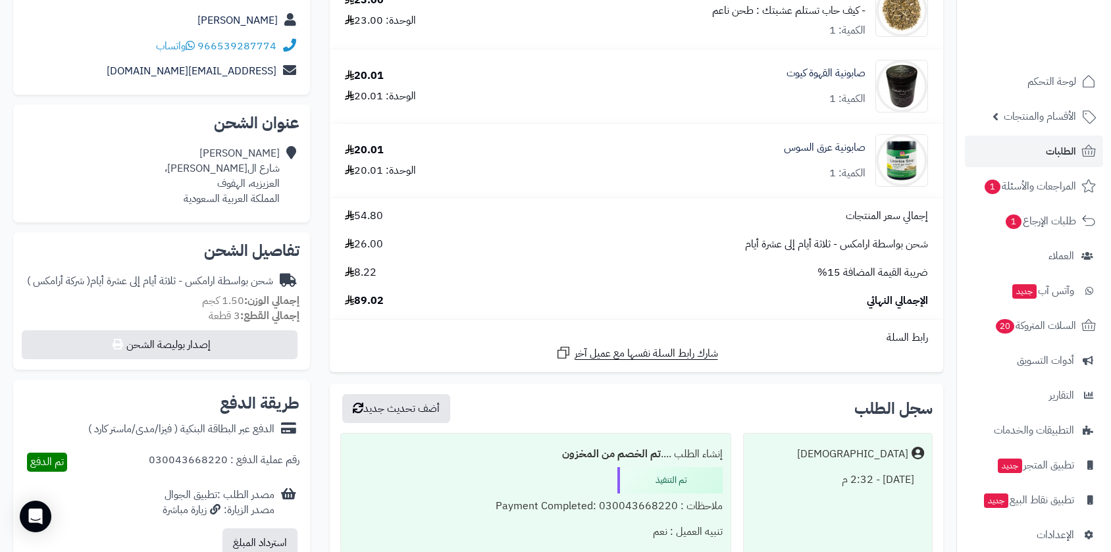
scroll to position [73, 0]
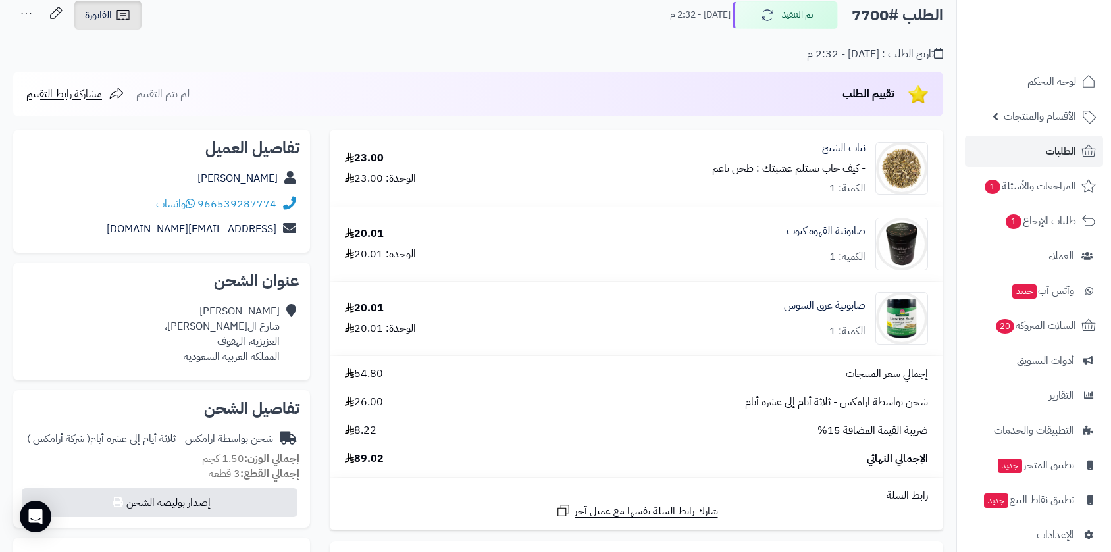
click at [103, 1] on link "الفاتورة" at bounding box center [107, 15] width 67 height 29
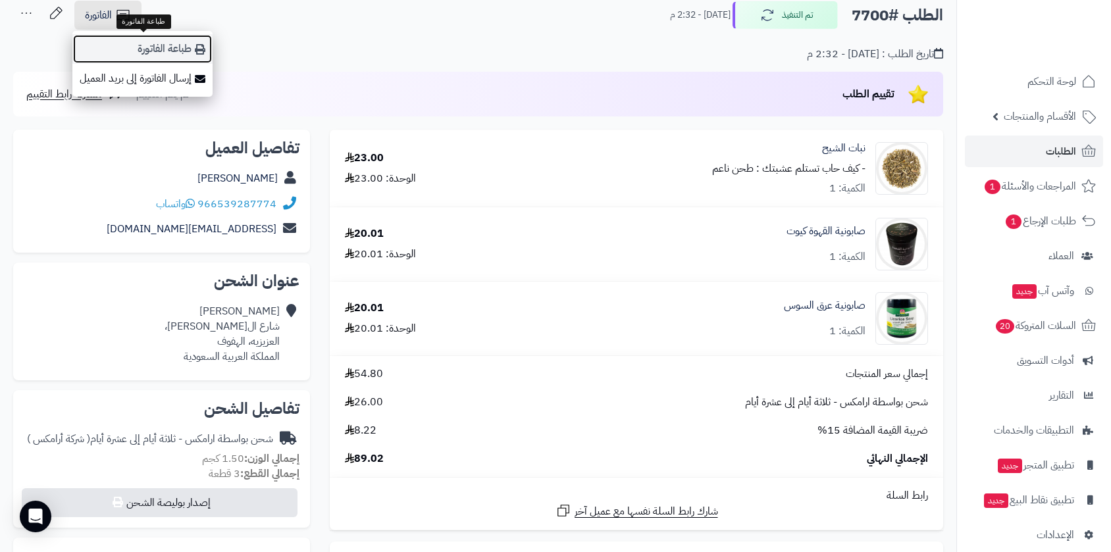
click at [149, 48] on link "طباعة الفاتورة" at bounding box center [142, 49] width 140 height 30
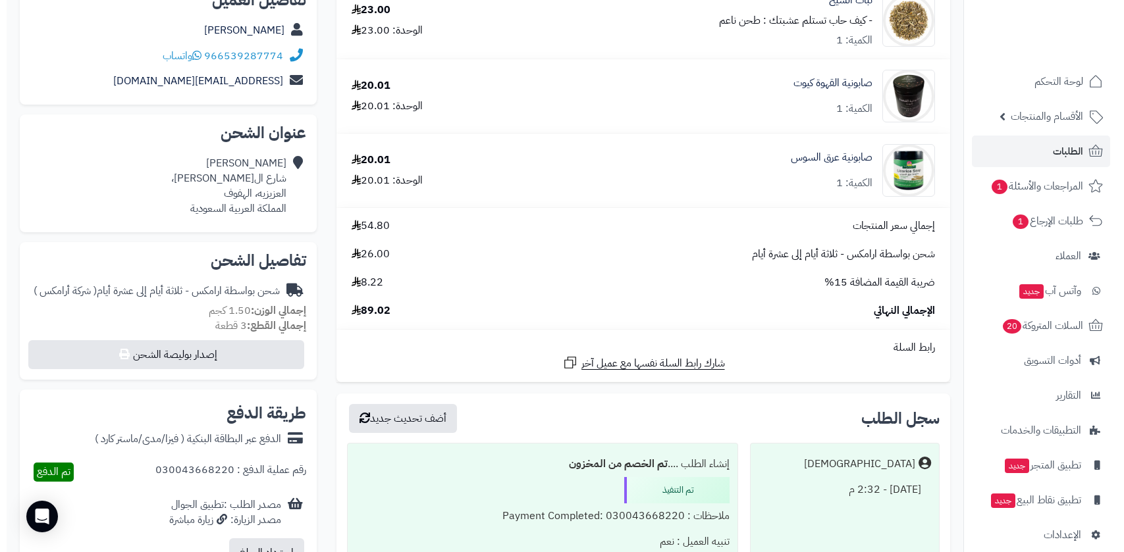
scroll to position [493, 0]
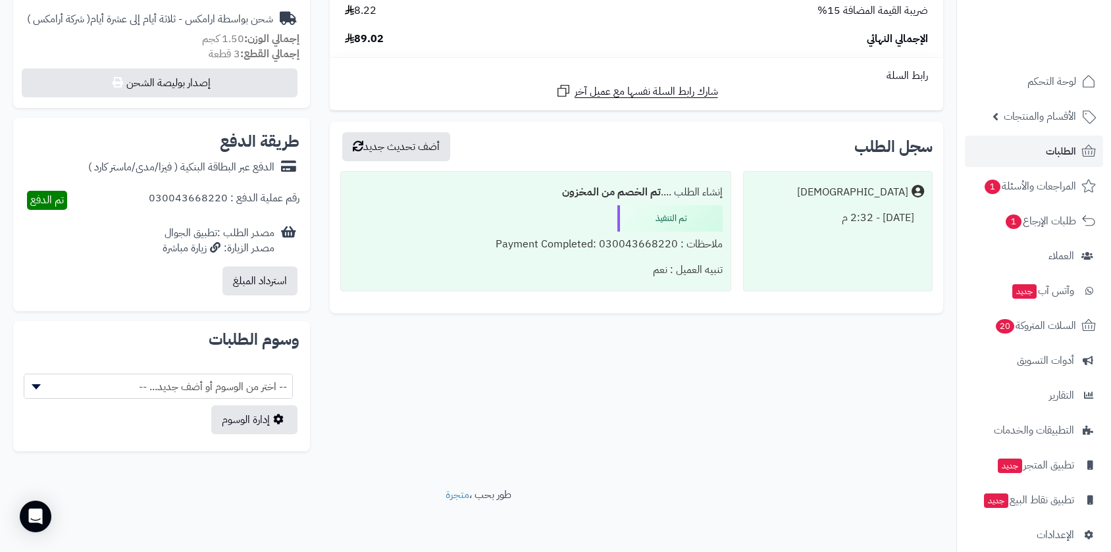
click at [274, 98] on div "تفاصيل الشحن شحن بواسطة ارامكس - ثلاثة أيام إلى عشرة أيام ( شركة أرامكس ) إجمال…" at bounding box center [161, 39] width 297 height 138
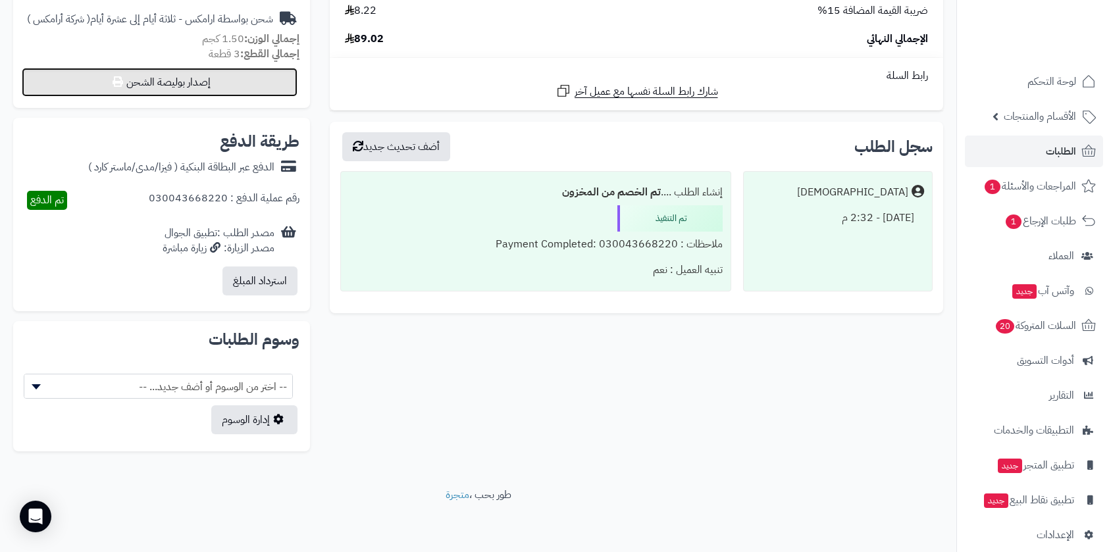
click at [234, 74] on button "إصدار بوليصة الشحن" at bounding box center [160, 82] width 276 height 29
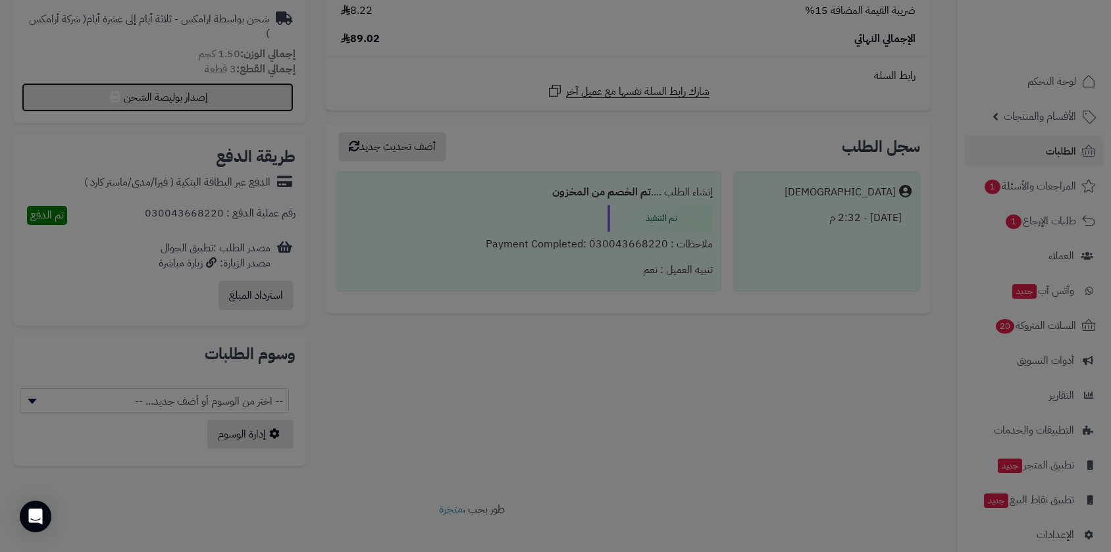
select select "******"
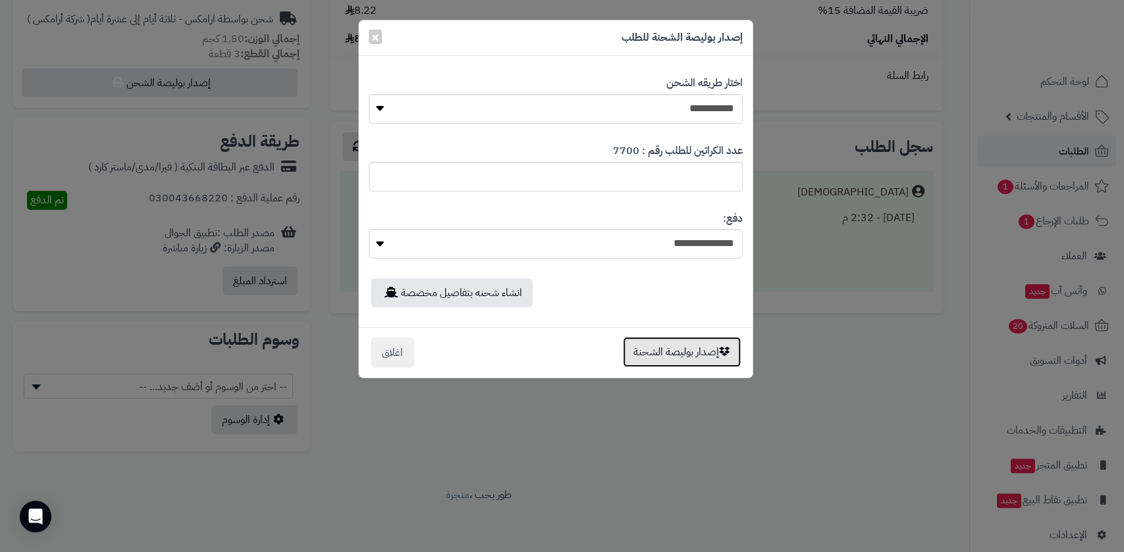
click at [665, 355] on button "إصدار بوليصة الشحنة" at bounding box center [682, 352] width 118 height 30
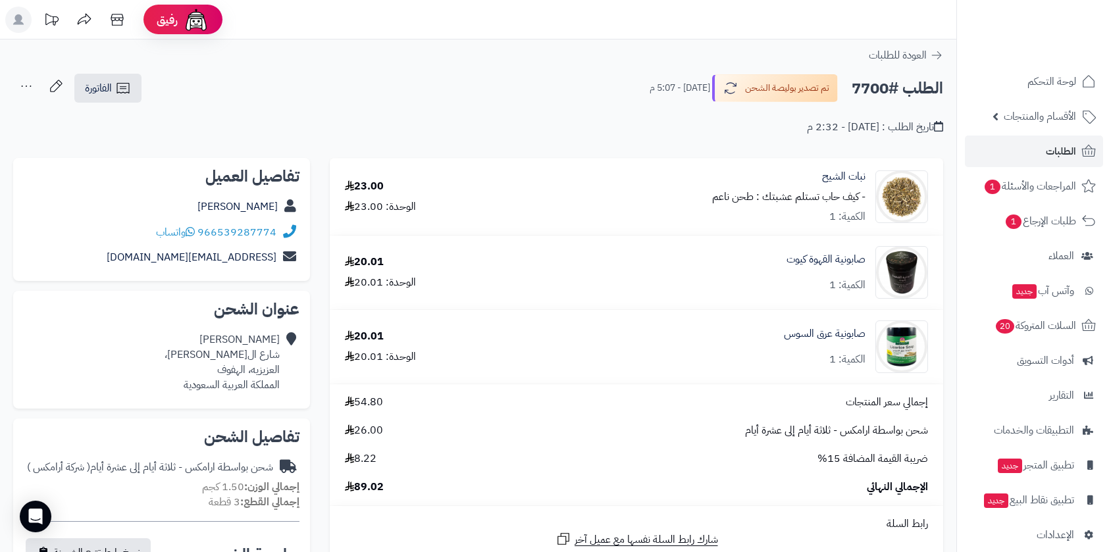
scroll to position [448, 0]
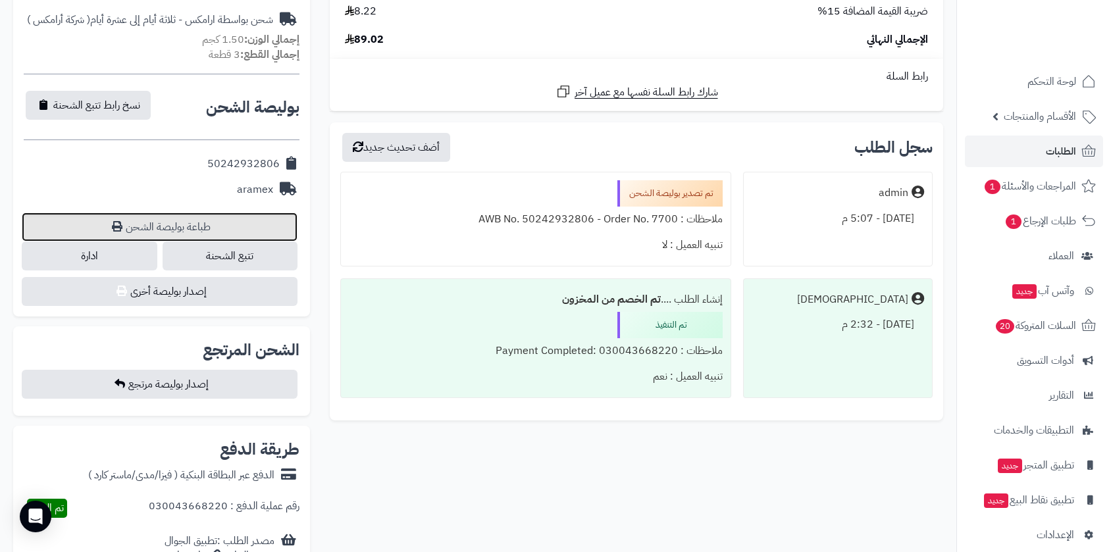
click at [201, 227] on link "طباعة بوليصة الشحن" at bounding box center [160, 227] width 276 height 29
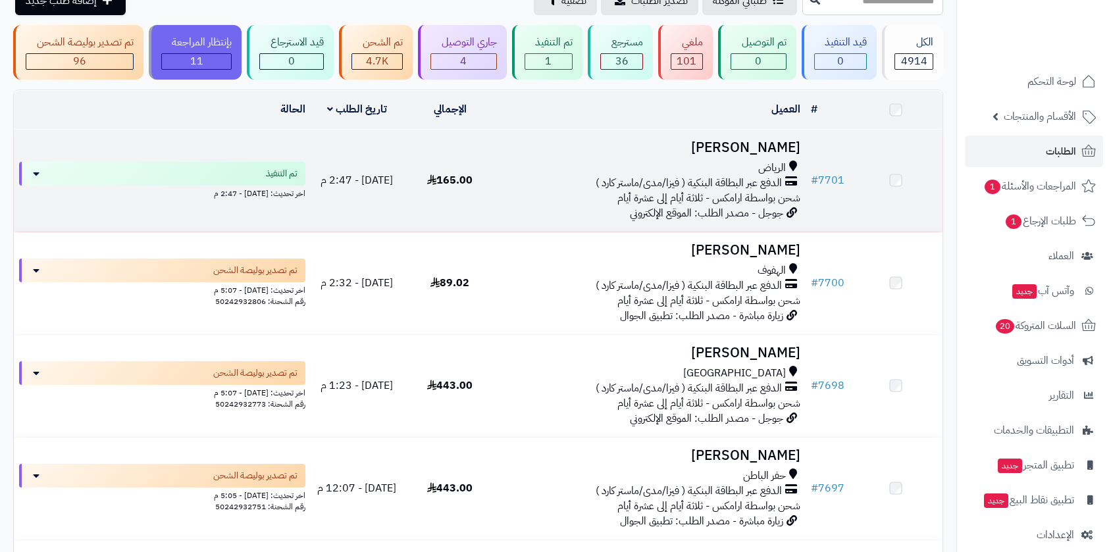
scroll to position [72, 0]
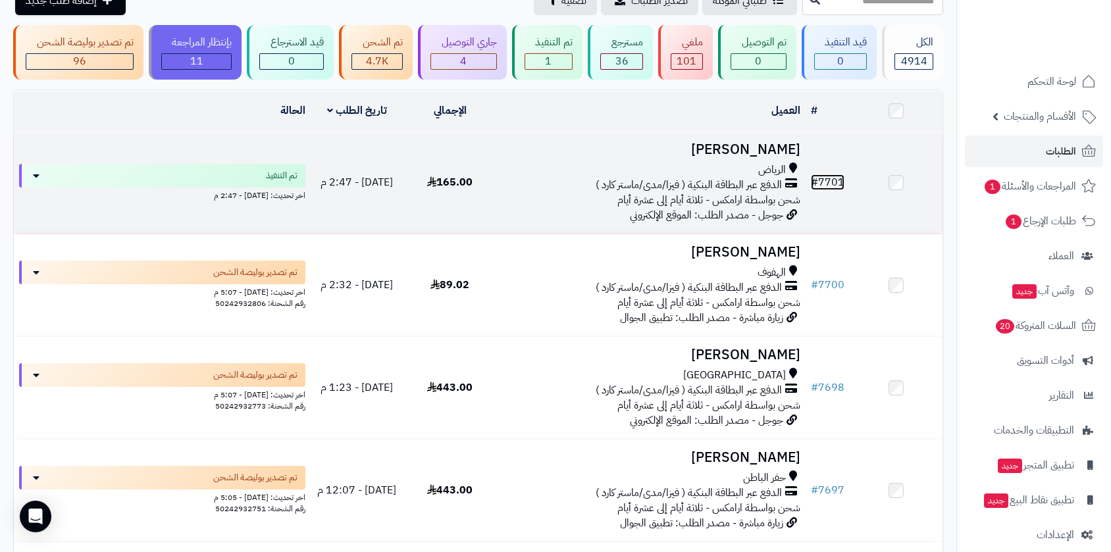
click at [832, 176] on link "# 7701" at bounding box center [828, 182] width 34 height 16
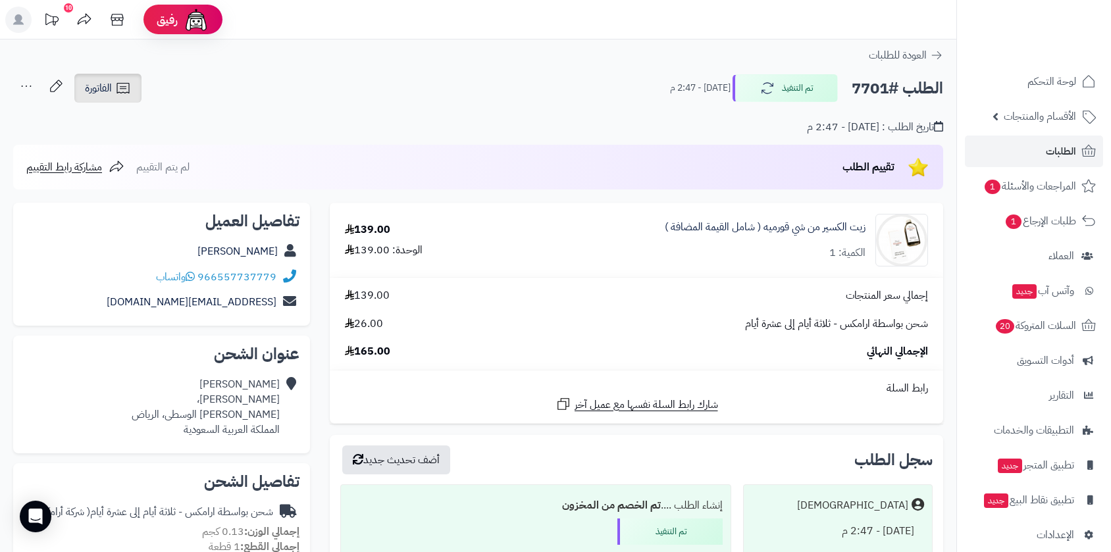
click at [103, 78] on link "الفاتورة" at bounding box center [107, 88] width 67 height 29
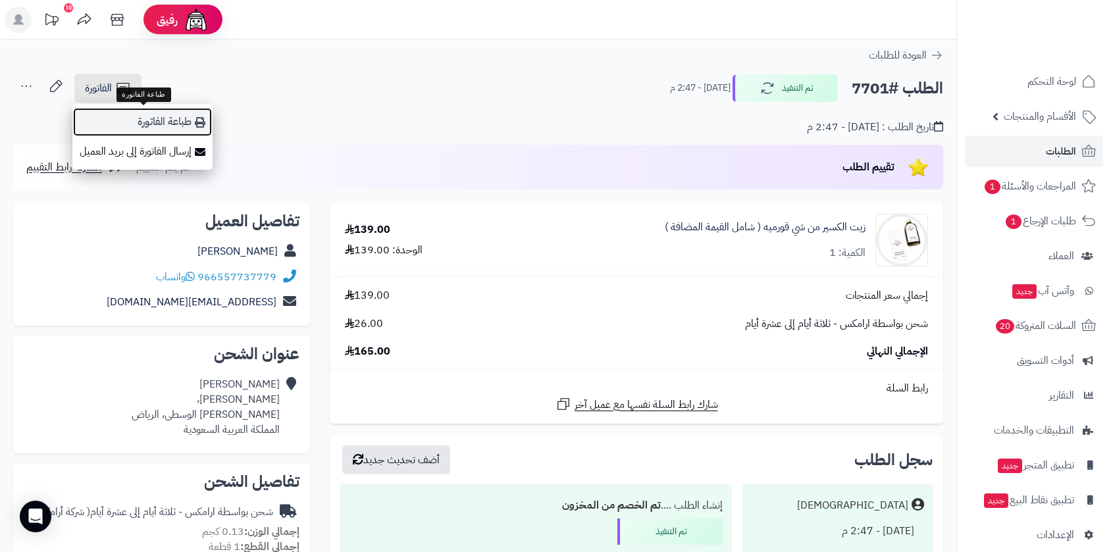
click at [131, 120] on link "طباعة الفاتورة" at bounding box center [142, 122] width 140 height 30
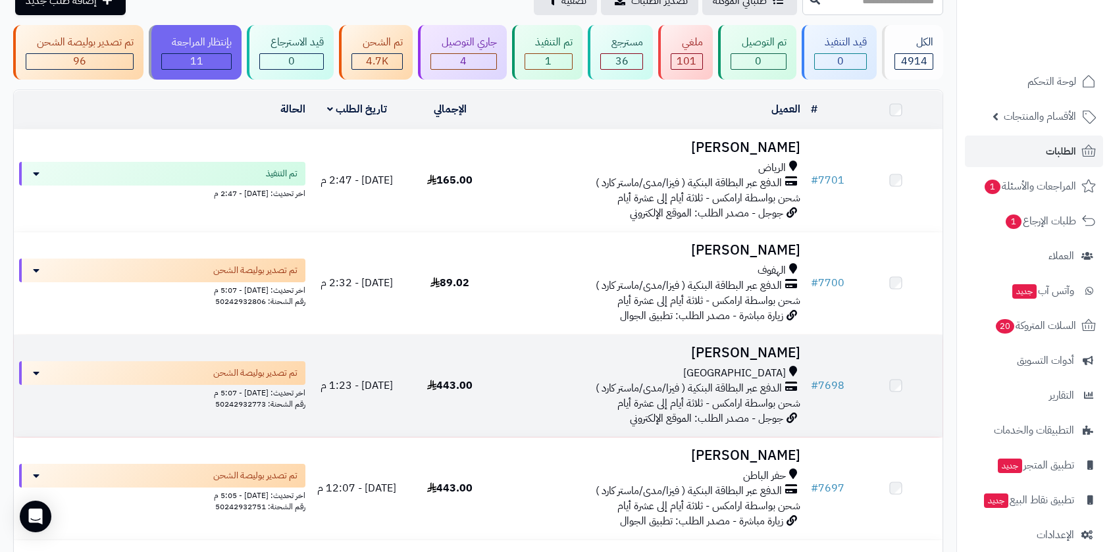
scroll to position [72, 0]
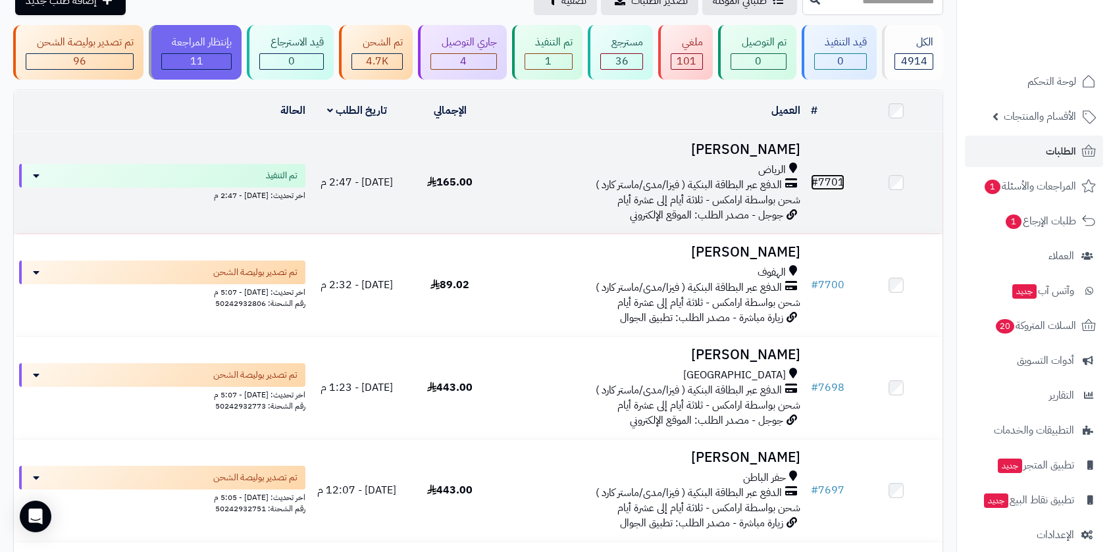
click at [822, 180] on link "# 7701" at bounding box center [828, 182] width 34 height 16
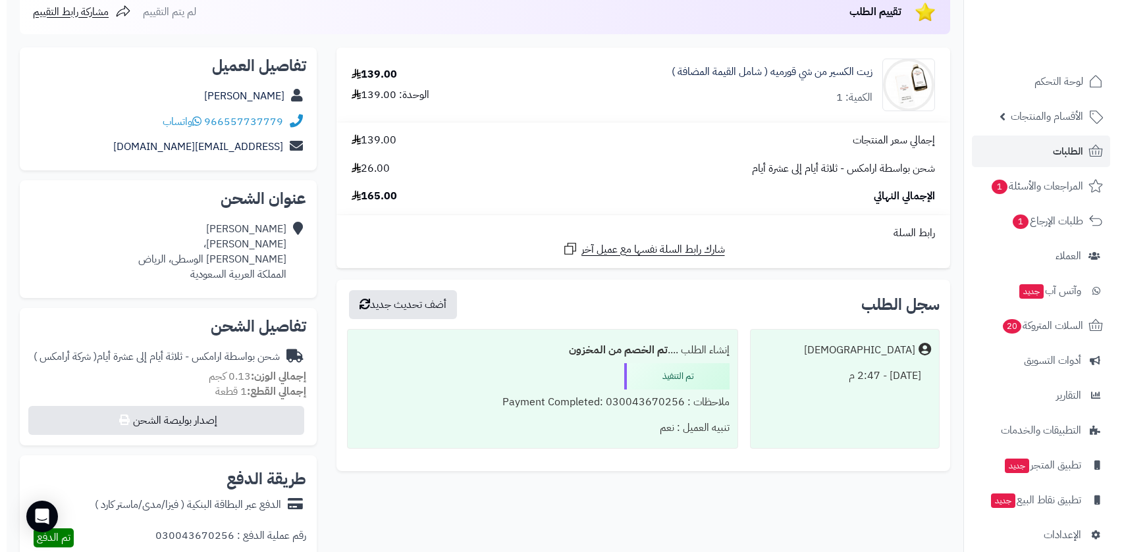
scroll to position [292, 0]
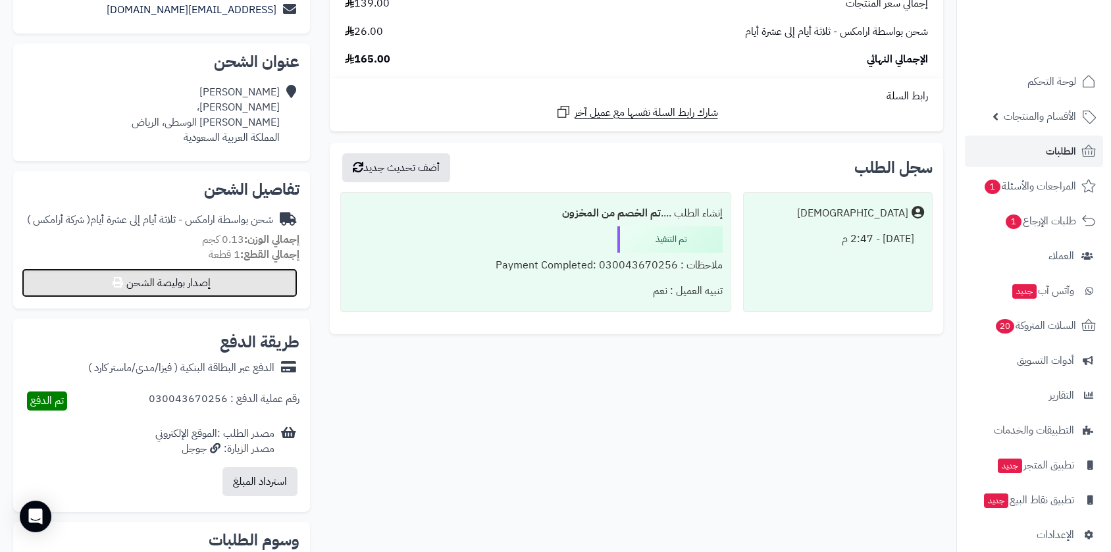
click at [231, 284] on button "إصدار بوليصة الشحن" at bounding box center [160, 283] width 276 height 29
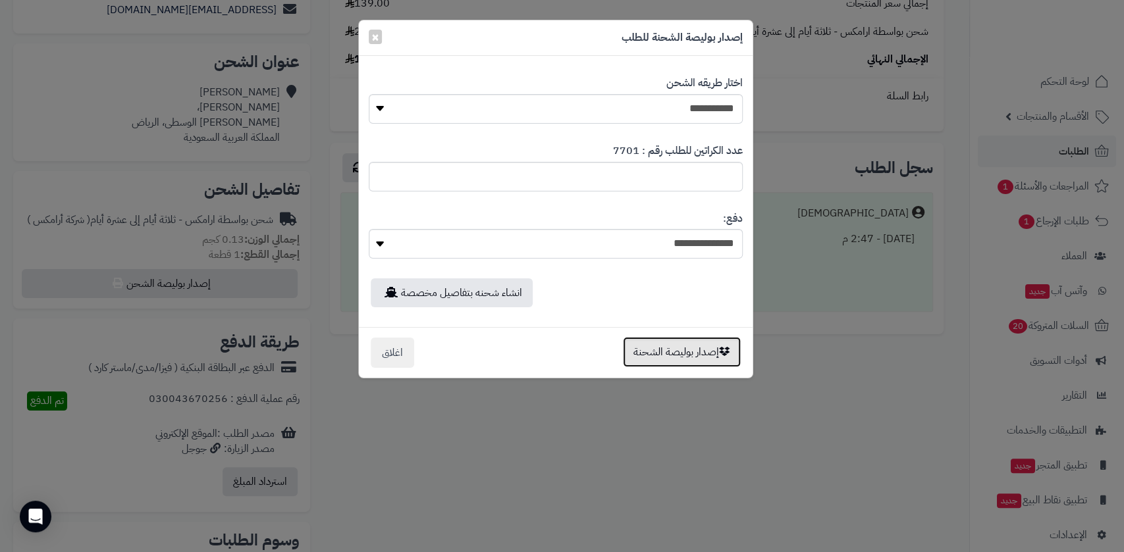
click at [670, 355] on button "إصدار بوليصة الشحنة" at bounding box center [682, 352] width 118 height 30
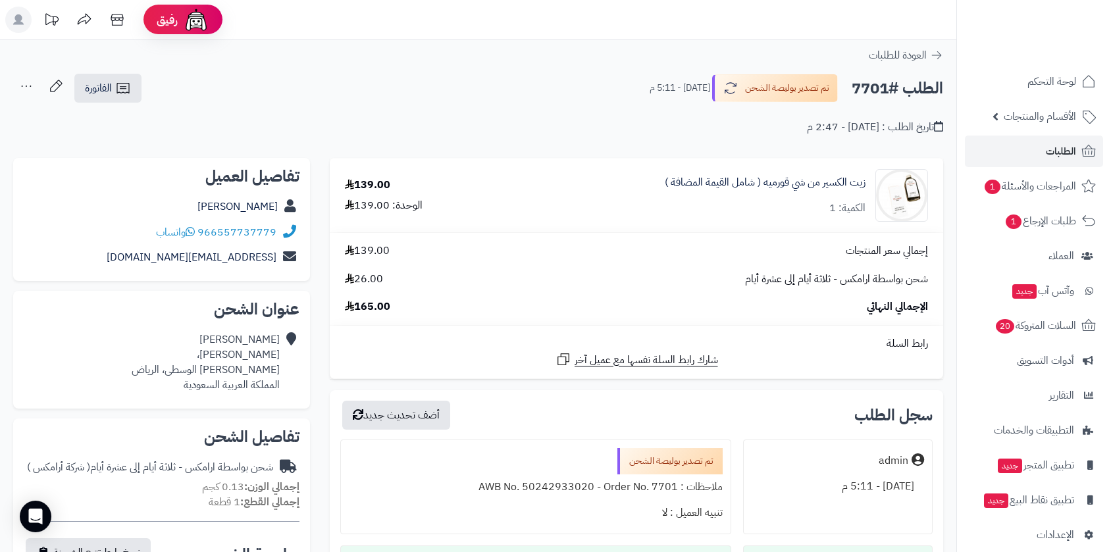
scroll to position [248, 0]
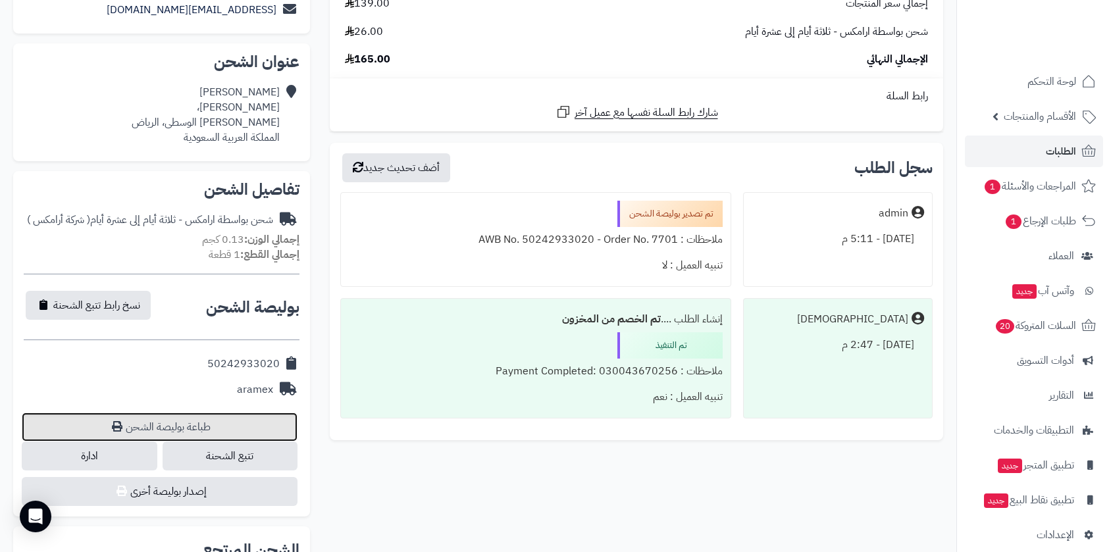
click at [191, 425] on link "طباعة بوليصة الشحن" at bounding box center [160, 427] width 276 height 29
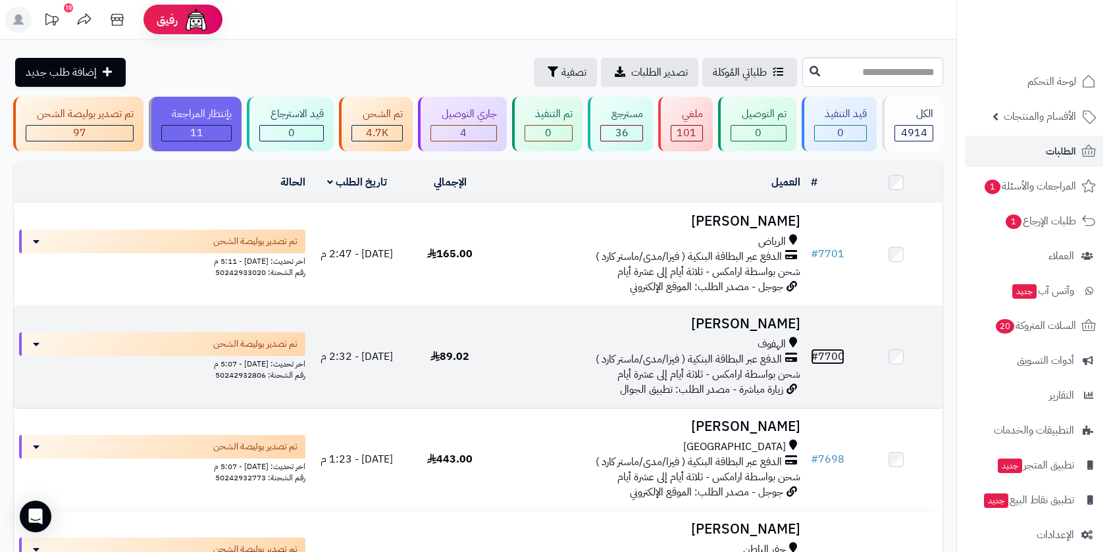
click at [827, 349] on link "# 7700" at bounding box center [828, 357] width 34 height 16
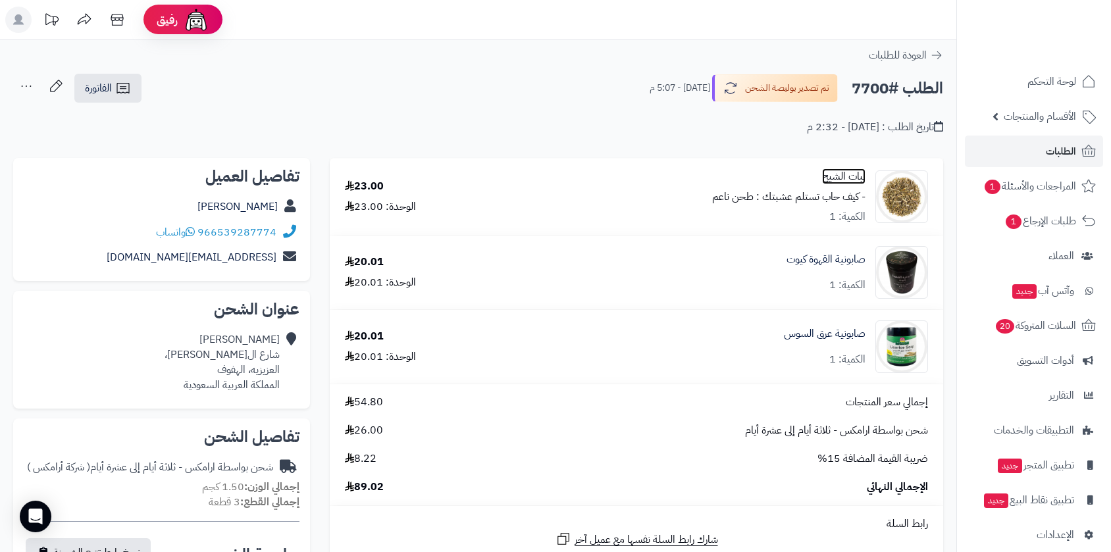
click at [843, 174] on link "نبات الشيح" at bounding box center [843, 176] width 43 height 15
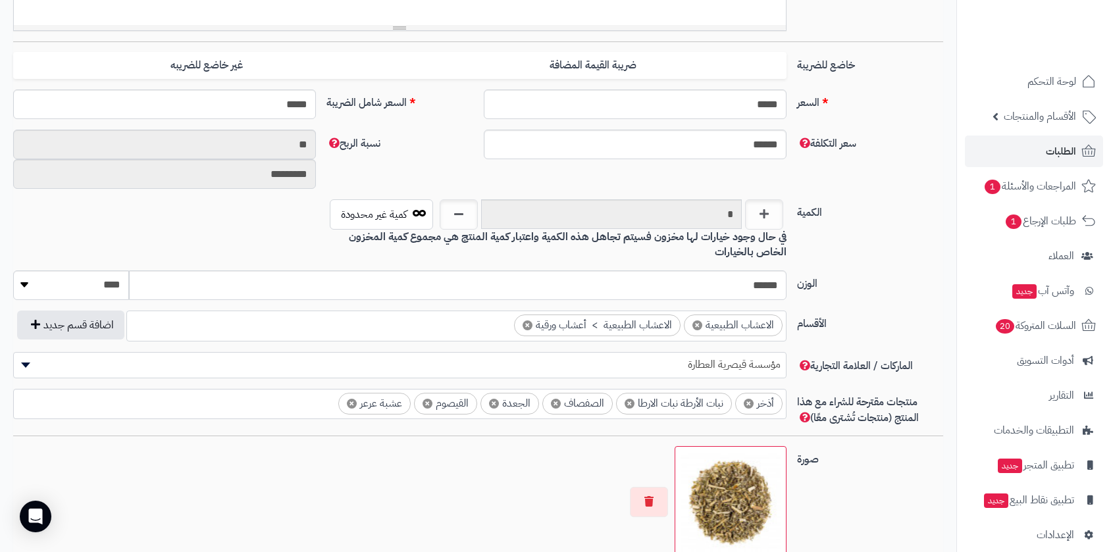
scroll to position [545, 0]
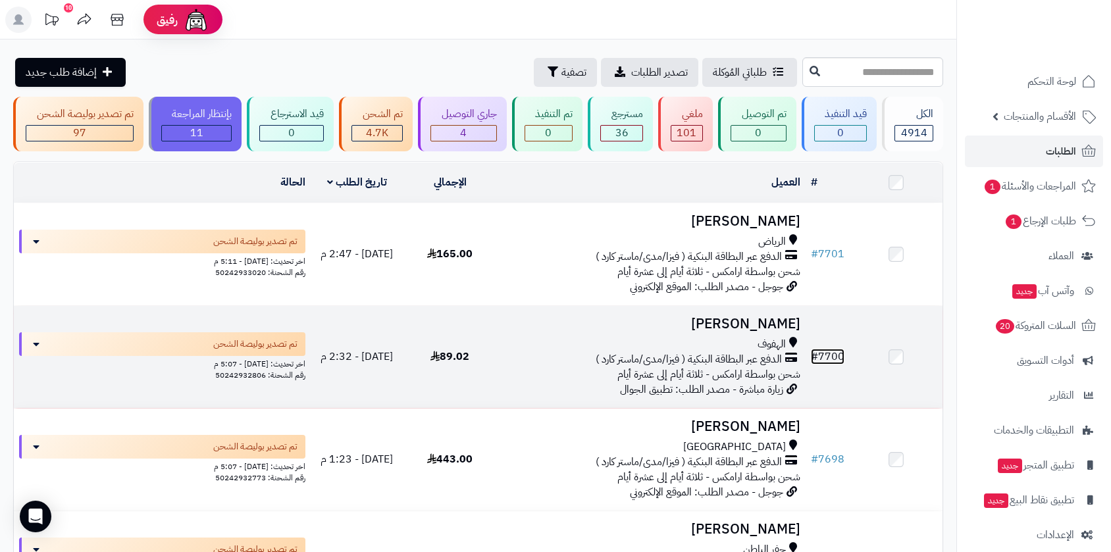
click at [831, 355] on link "# 7700" at bounding box center [828, 357] width 34 height 16
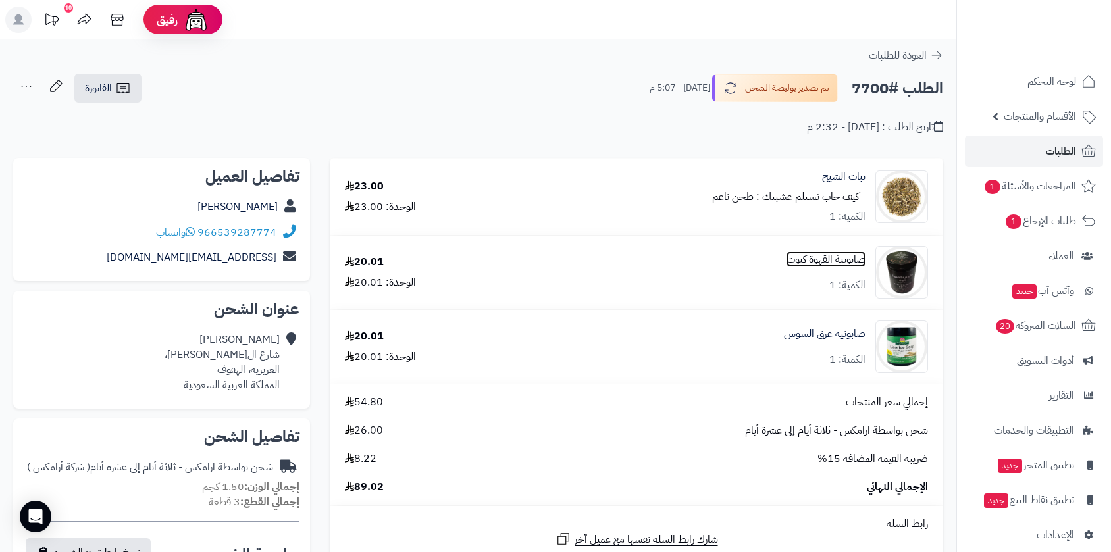
click at [832, 261] on link "صابونية القهوة كيوت" at bounding box center [826, 259] width 79 height 15
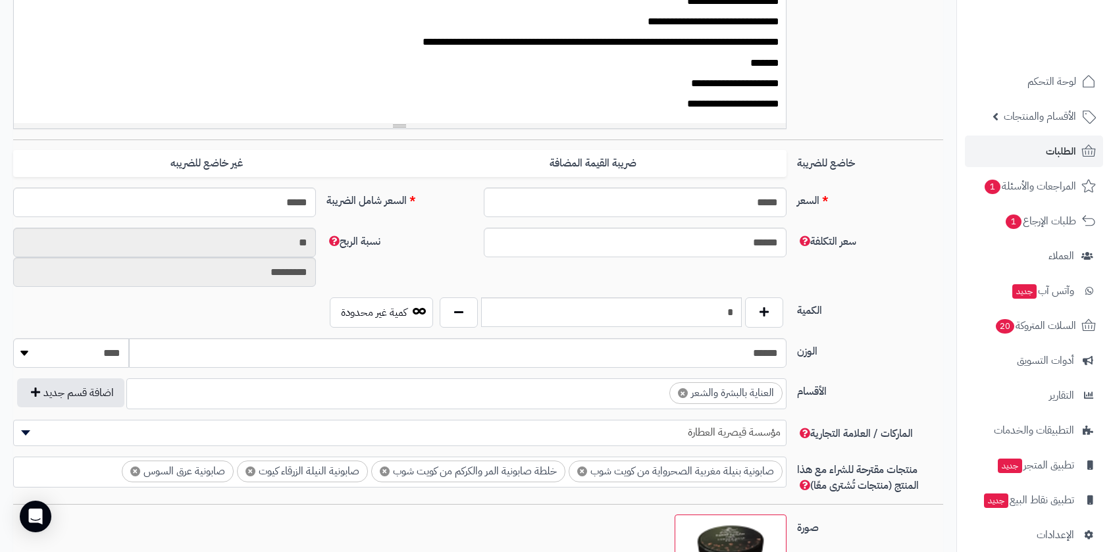
scroll to position [472, 0]
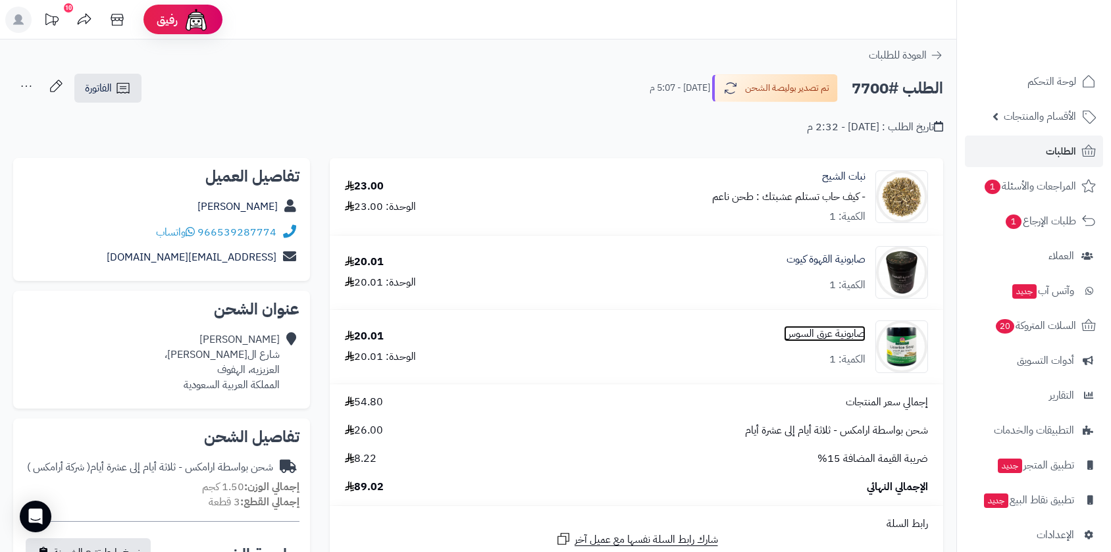
click at [837, 337] on link "صابونية عرق السوس" at bounding box center [825, 333] width 82 height 15
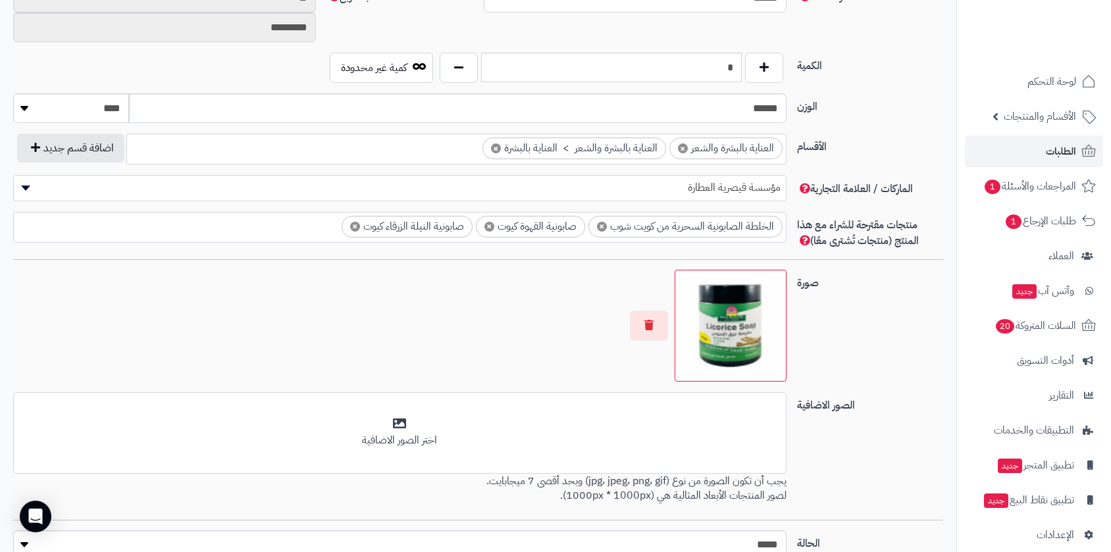
scroll to position [764, 0]
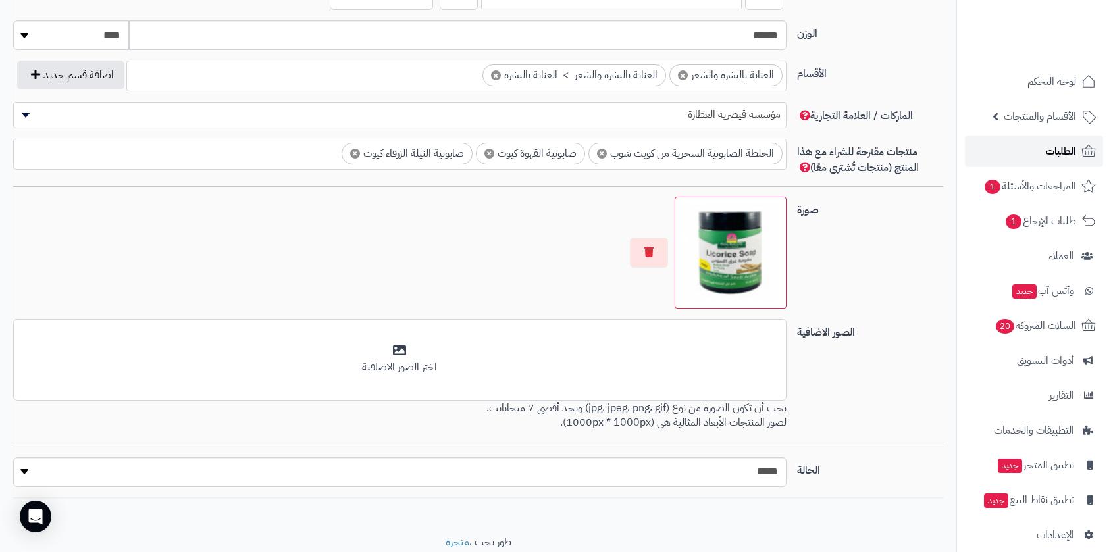
click at [1048, 153] on span "الطلبات" at bounding box center [1061, 151] width 30 height 18
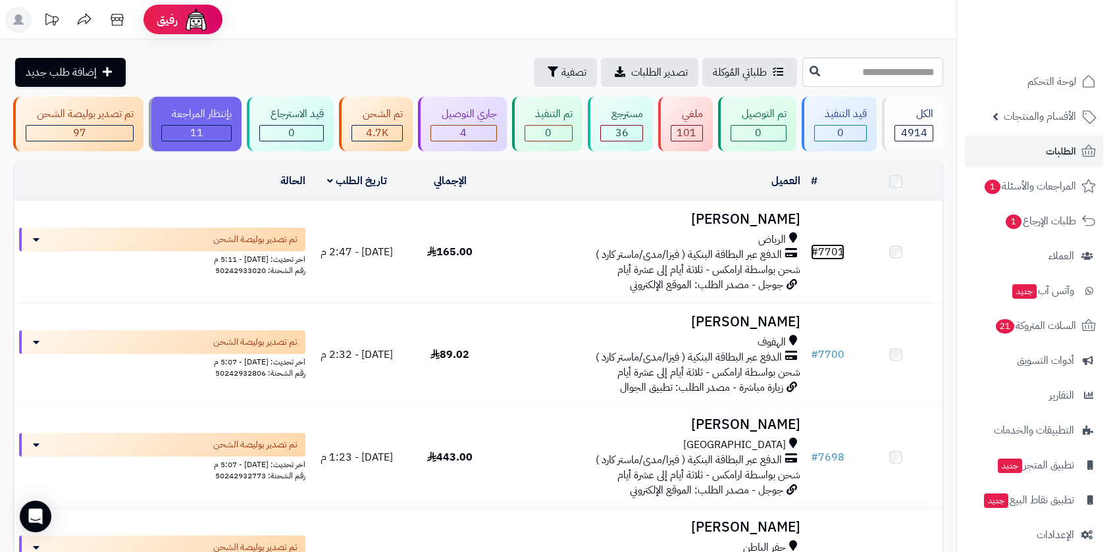
click at [824, 251] on link "# 7701" at bounding box center [828, 252] width 34 height 16
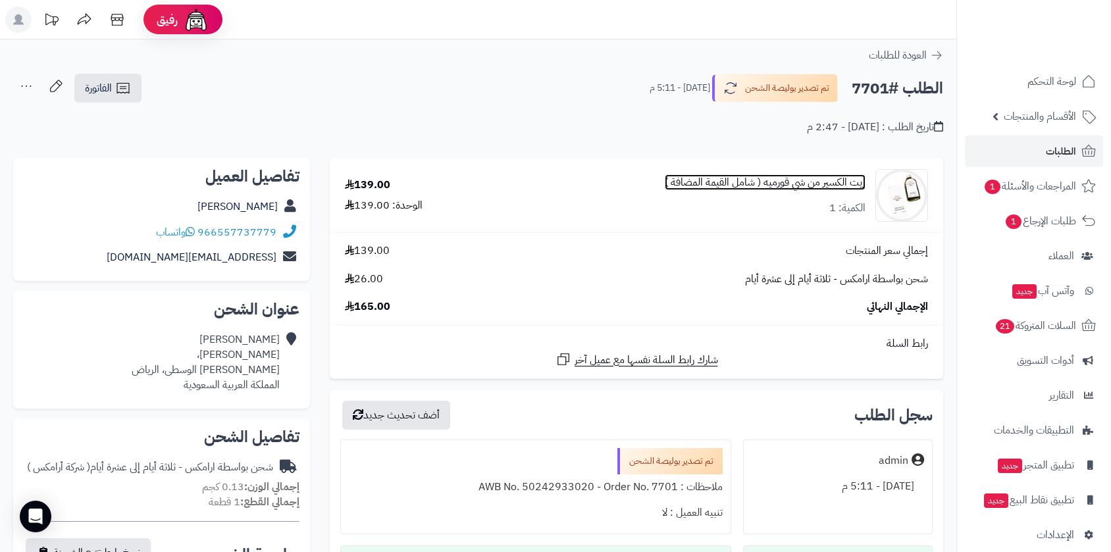
click at [815, 184] on link "زيت الكسير من شي قورميه ( شامل القيمة المضافة )" at bounding box center [765, 182] width 201 height 15
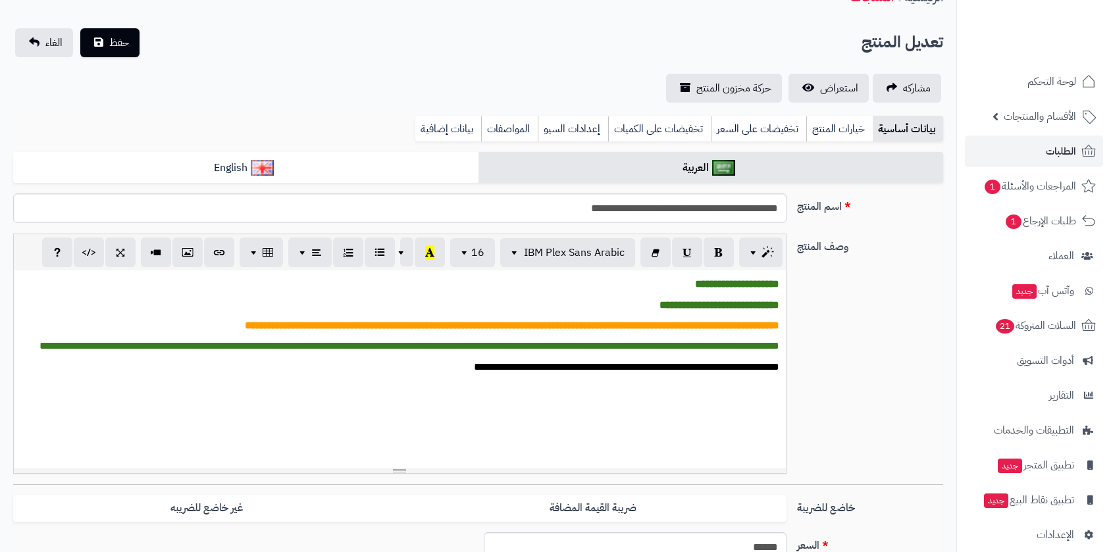
scroll to position [292, 0]
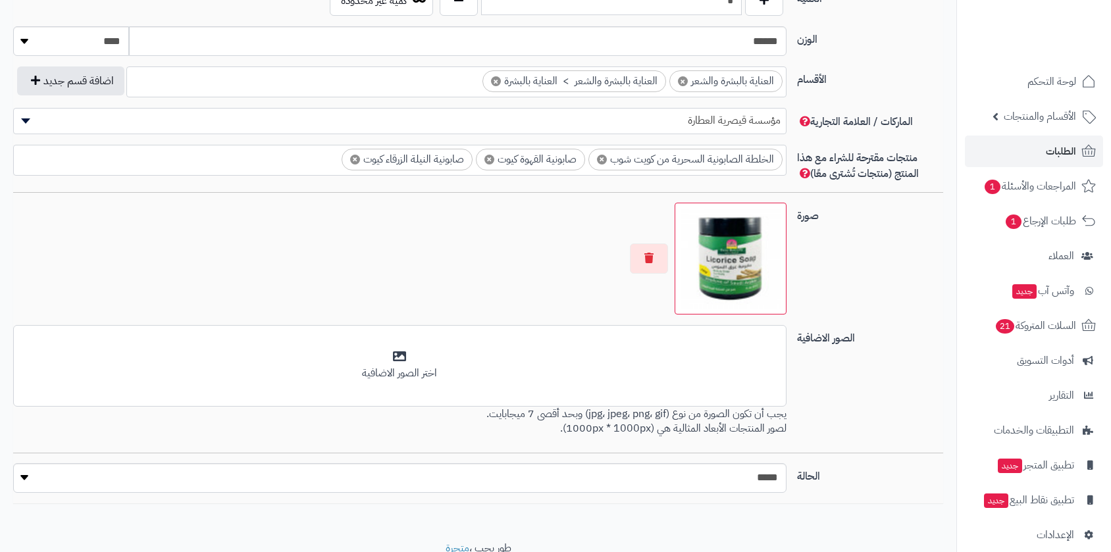
scroll to position [325, 0]
click at [1060, 155] on span "الطلبات" at bounding box center [1061, 151] width 30 height 18
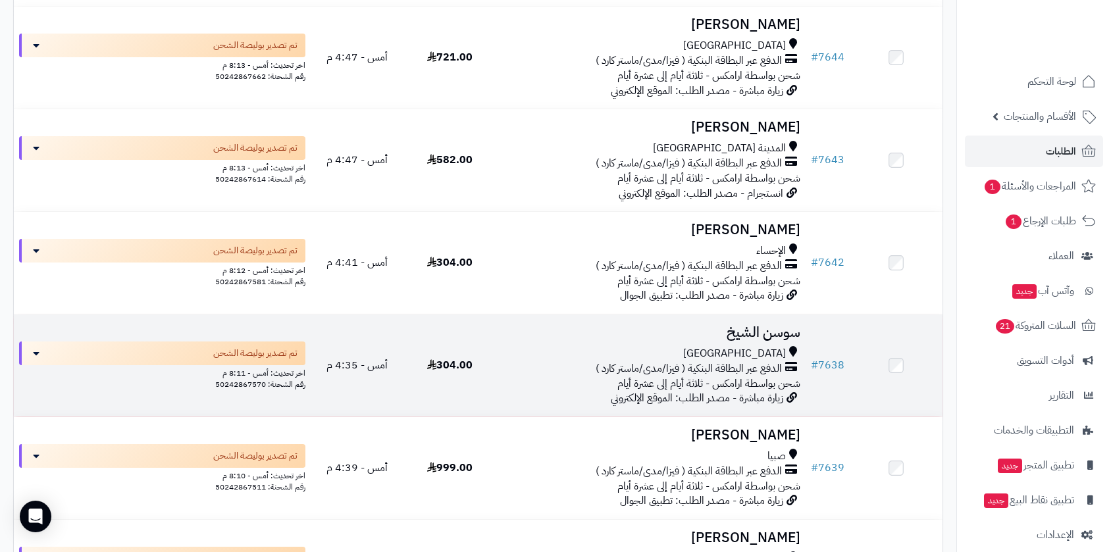
scroll to position [4681, 0]
